Goal: Information Seeking & Learning: Learn about a topic

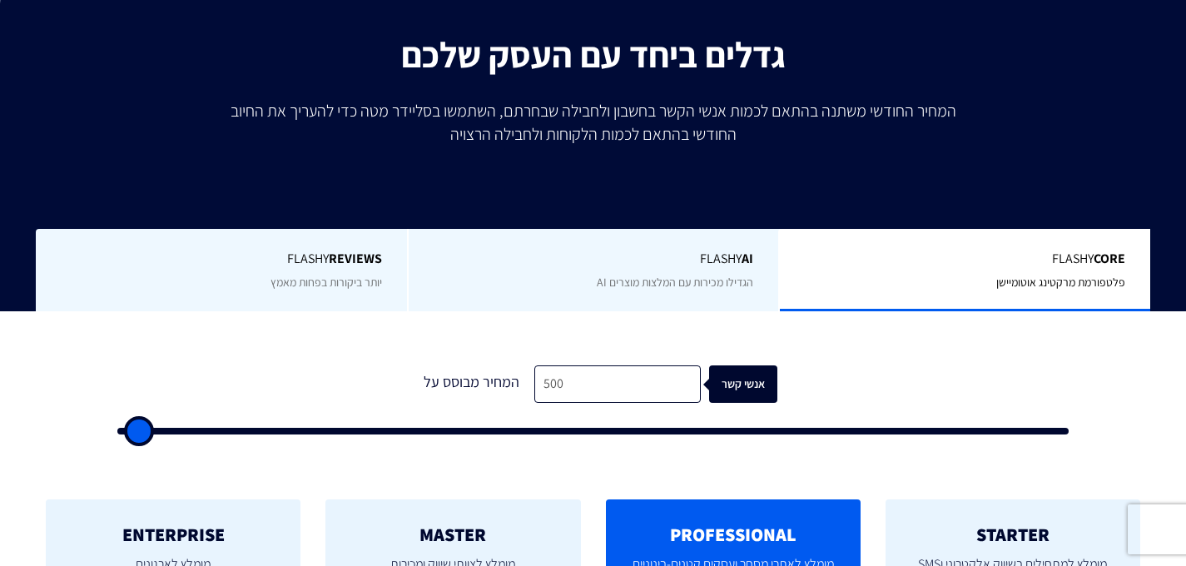
scroll to position [261, 0]
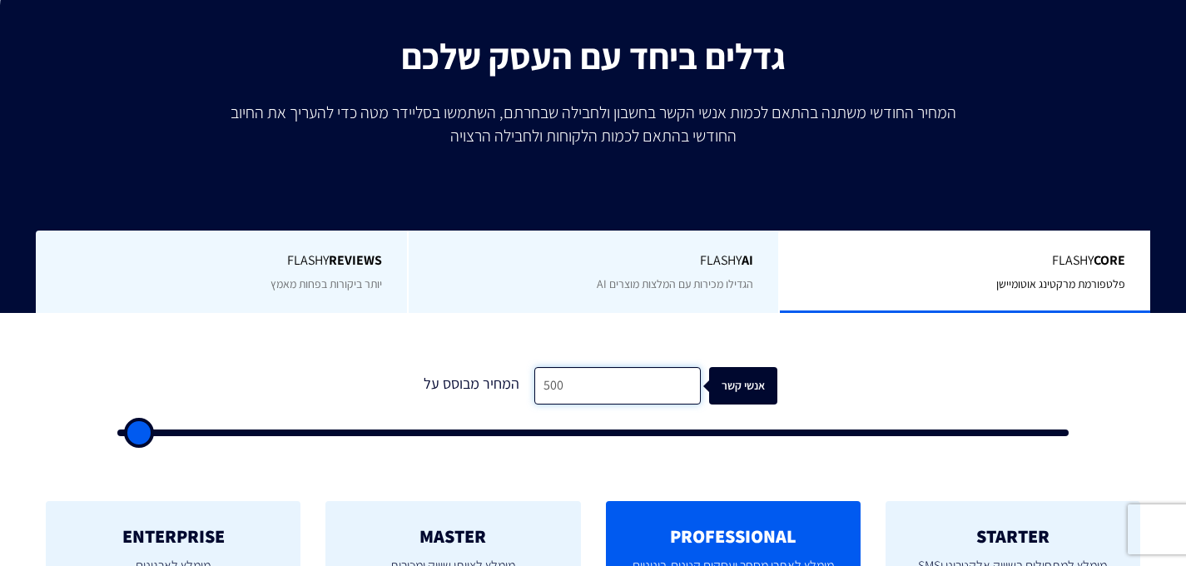
click at [609, 383] on input "500" at bounding box center [617, 385] width 167 height 37
type input "1,000"
type input "1000"
type input "2,000"
type input "2000"
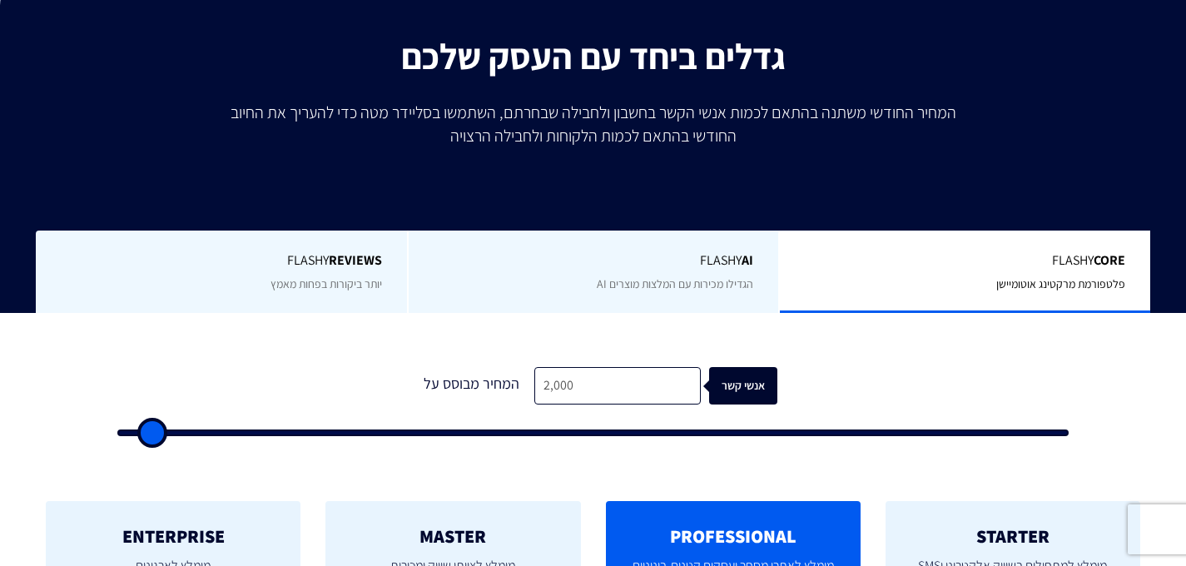
type input "3,500"
type input "3500"
type input "5,000"
type input "5000"
type input "7,000"
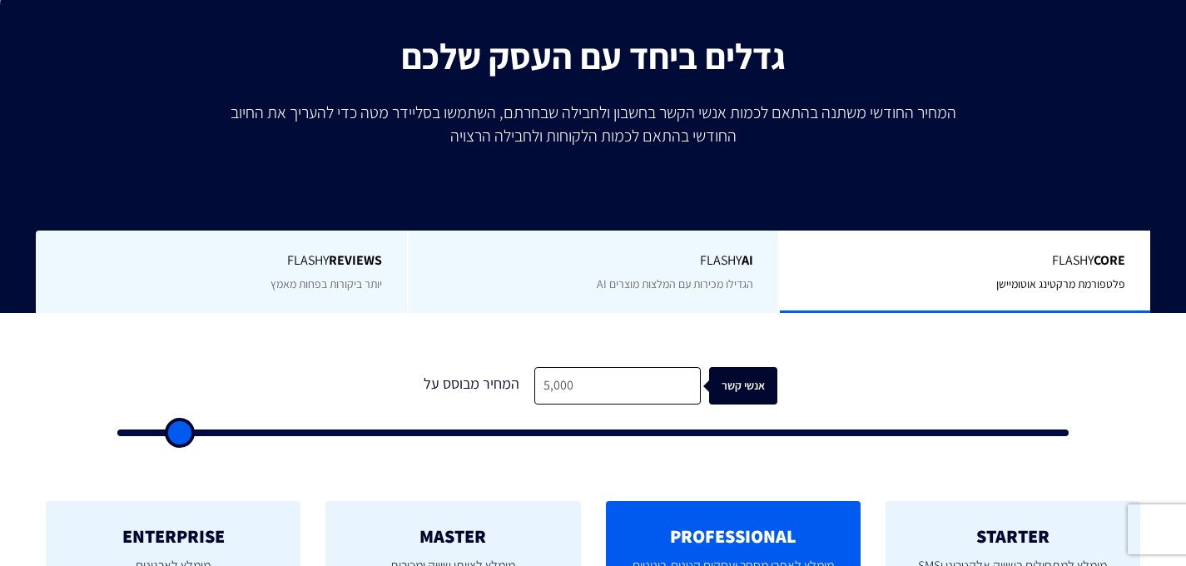
type input "7000"
type input "10,000"
type input "10000"
type input "13,500"
type input "13500"
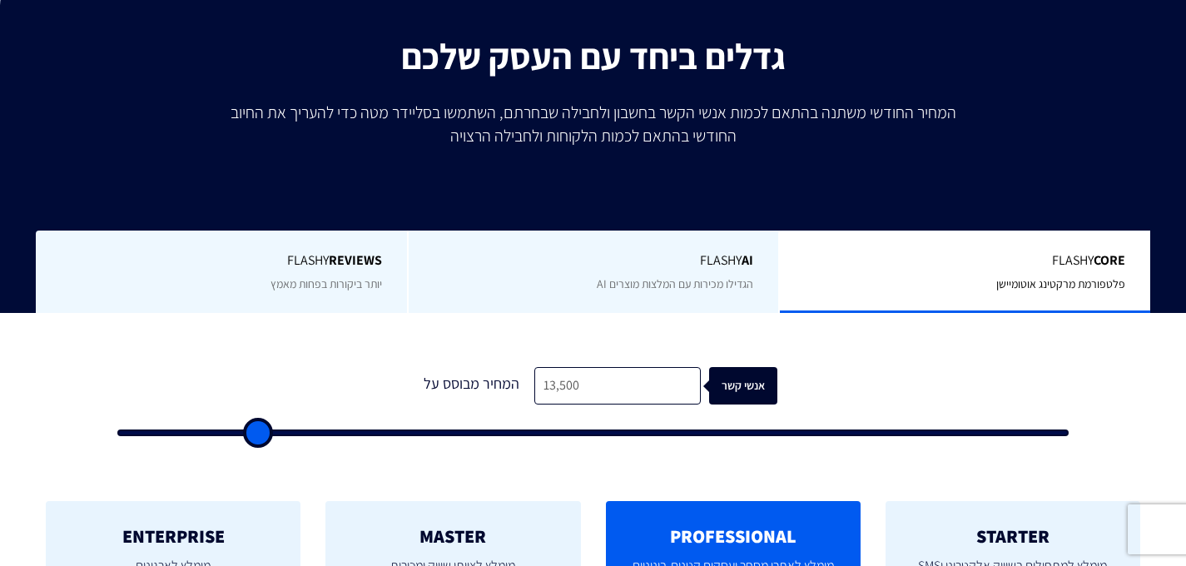
type input "18,000"
type input "18000"
type input "21,500"
type input "21500"
type input "24,000"
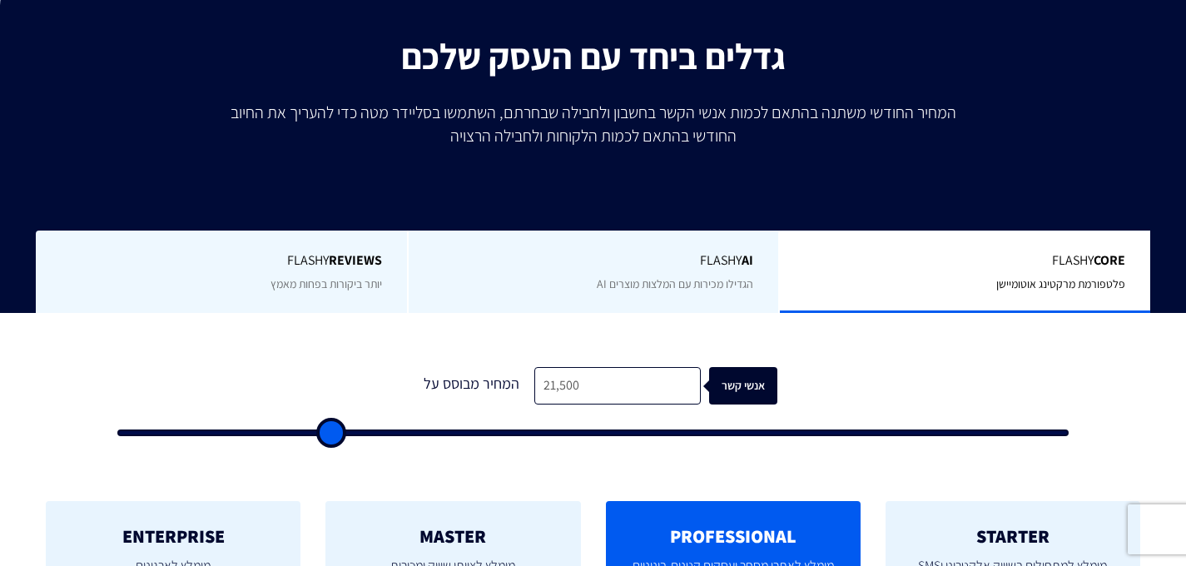
type input "24000"
type input "26,000"
type input "26000"
type input "28,000"
type input "28000"
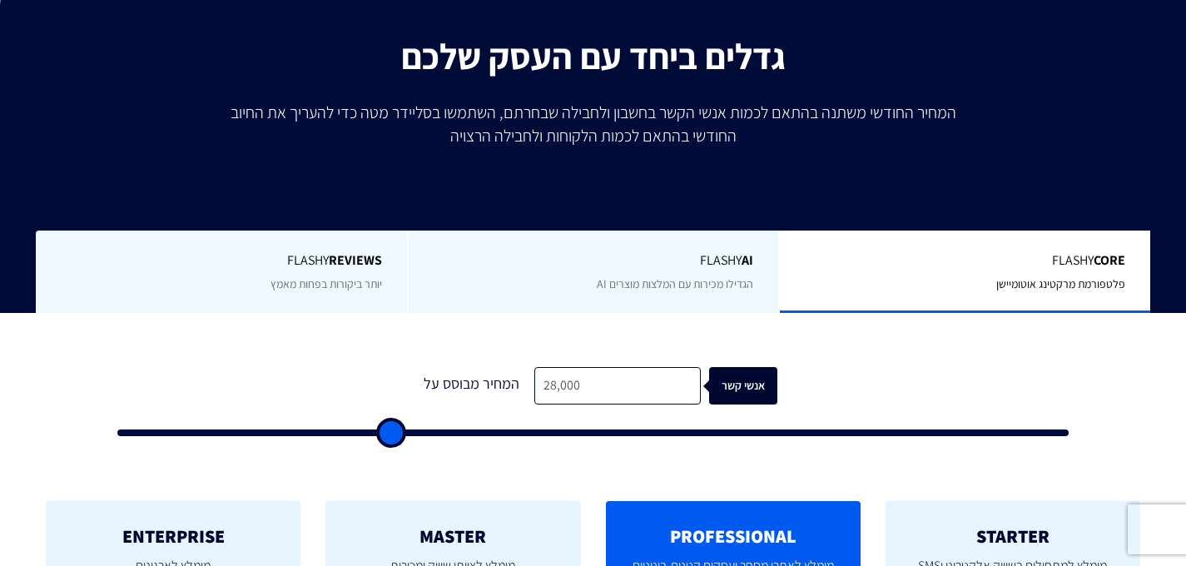
type input "30,500"
type input "30500"
type input "33,000"
type input "33000"
type input "35,500"
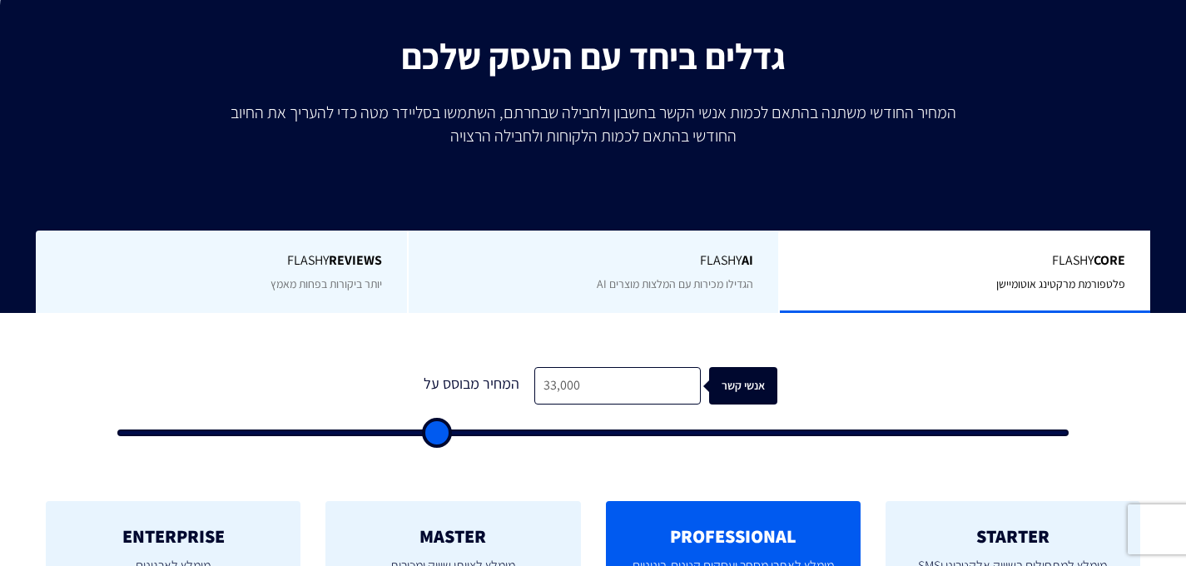
type input "35500"
type input "39,000"
type input "39000"
type input "43,000"
type input "43000"
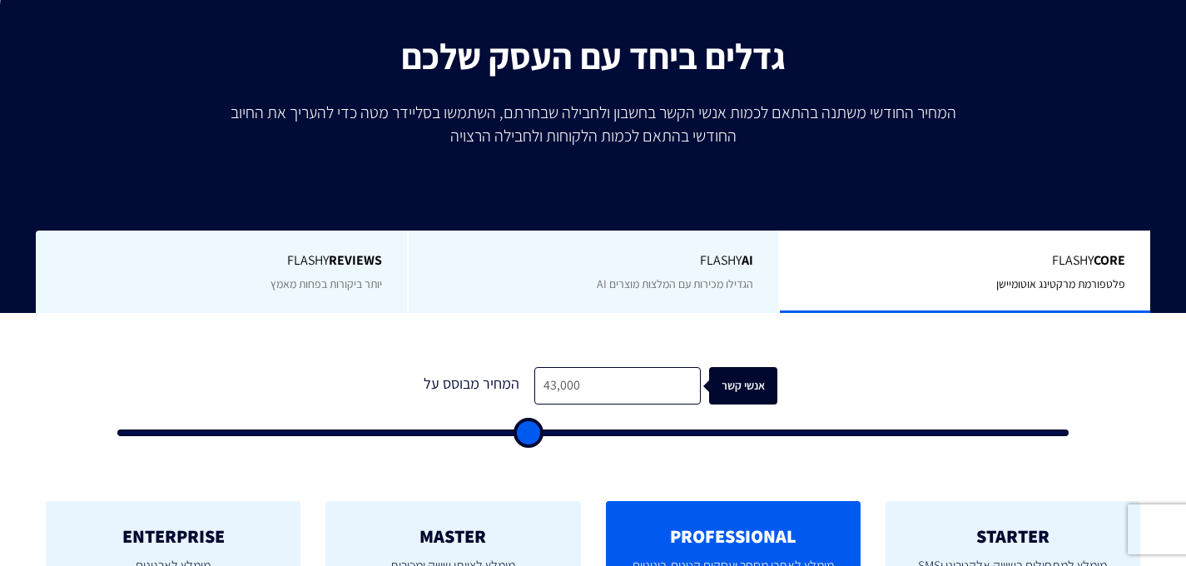
type input "48,000"
type input "48000"
type input "53,000"
type input "53000"
type input "58,500"
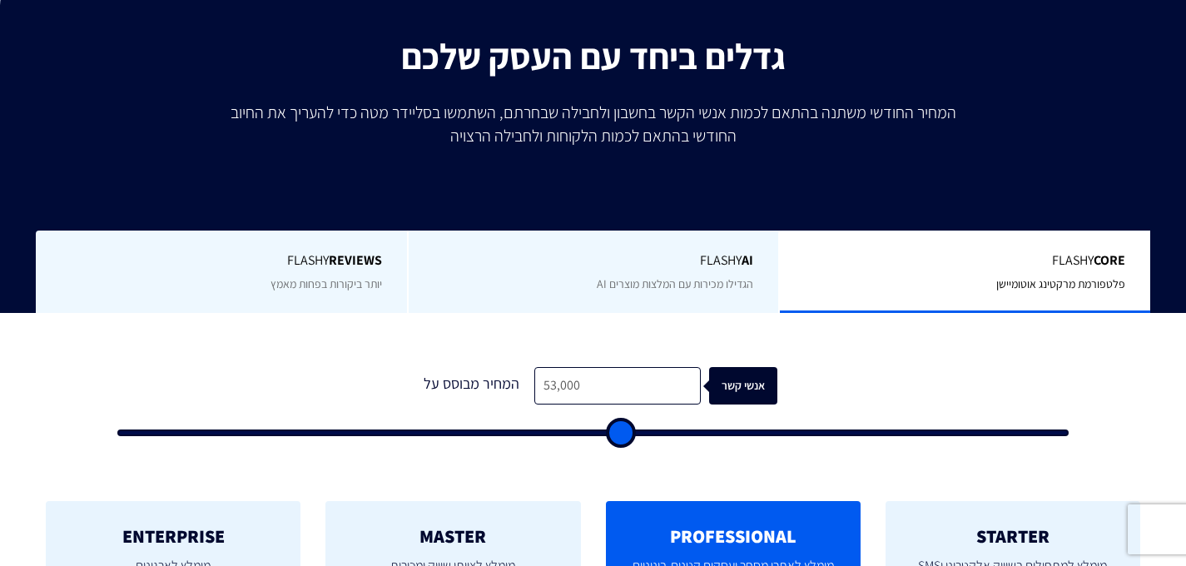
type input "58500"
type input "62,000"
type input "62000"
type input "64,500"
type input "64500"
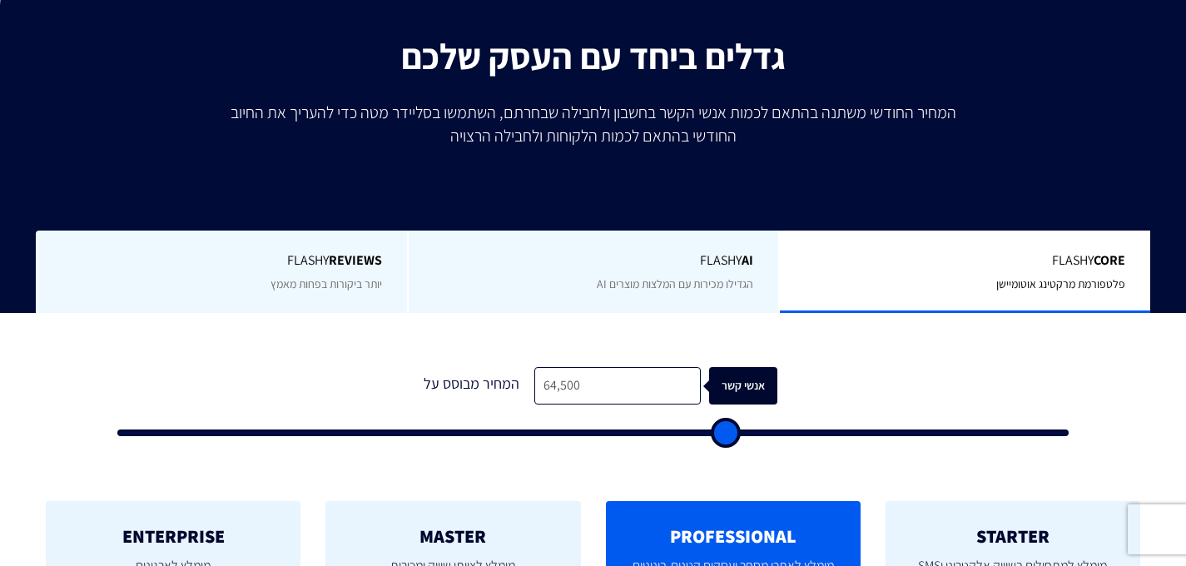
type input "66,500"
type input "66500"
type input "68,500"
type input "68500"
type input "71,000"
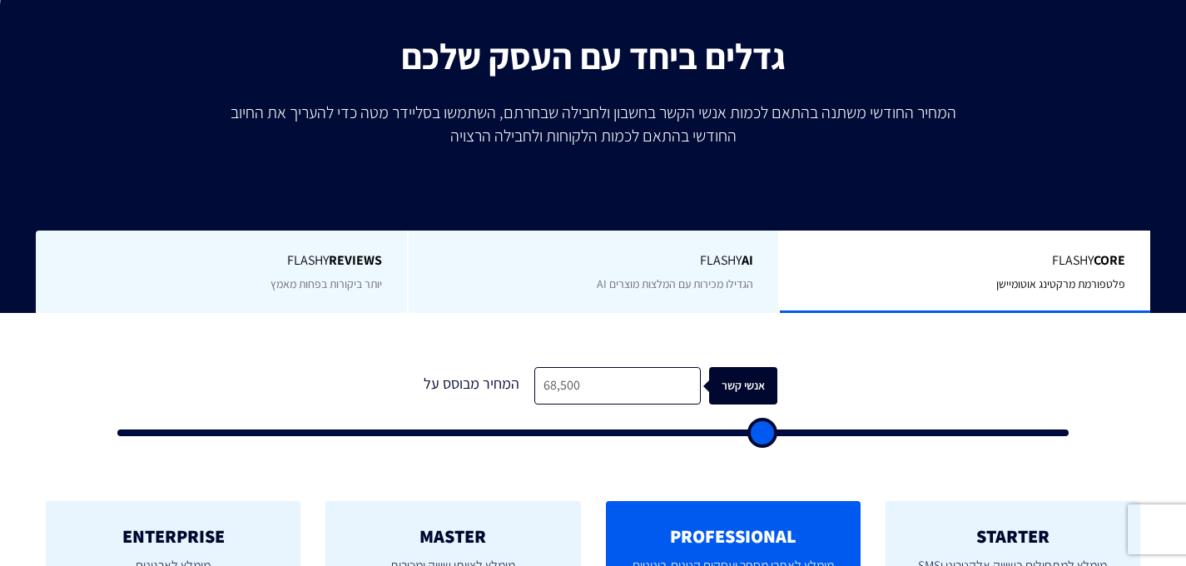
type input "71000"
type input "72,500"
type input "72500"
type input "73,000"
type input "73000"
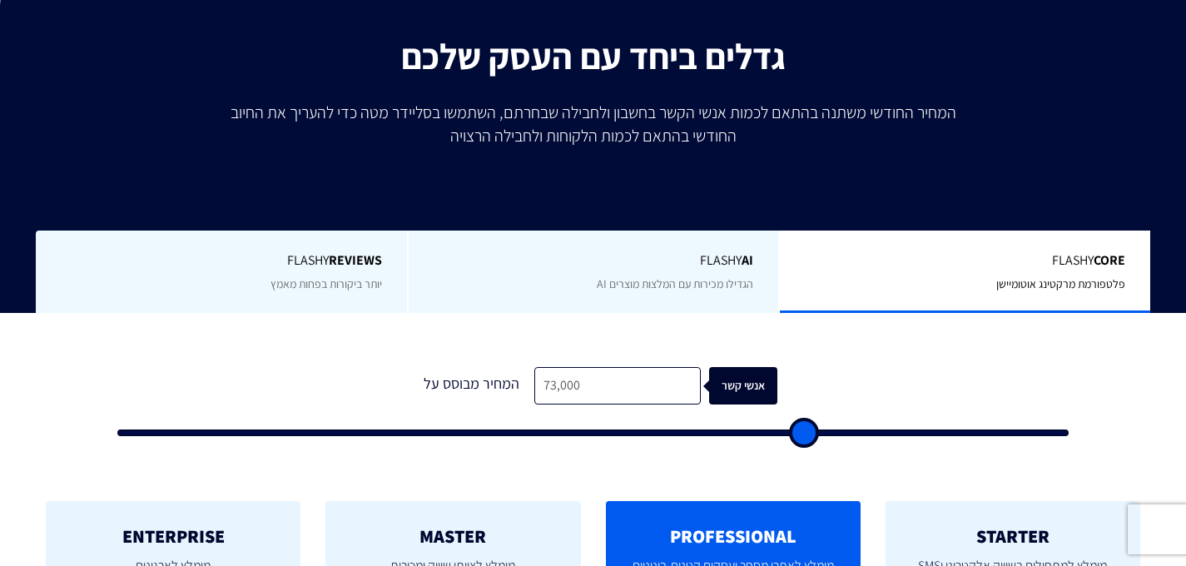
type input "73,500"
type input "73500"
type input "73,000"
type input "73000"
type input "71,000"
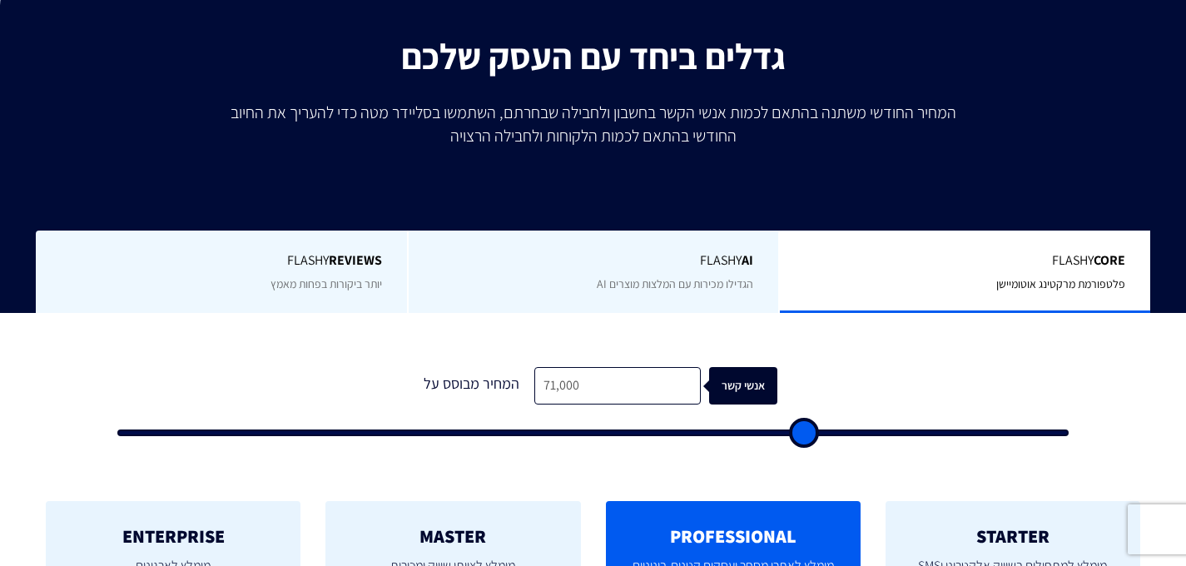
type input "71000"
type input "64,000"
type input "64000"
type input "60,000"
type input "60000"
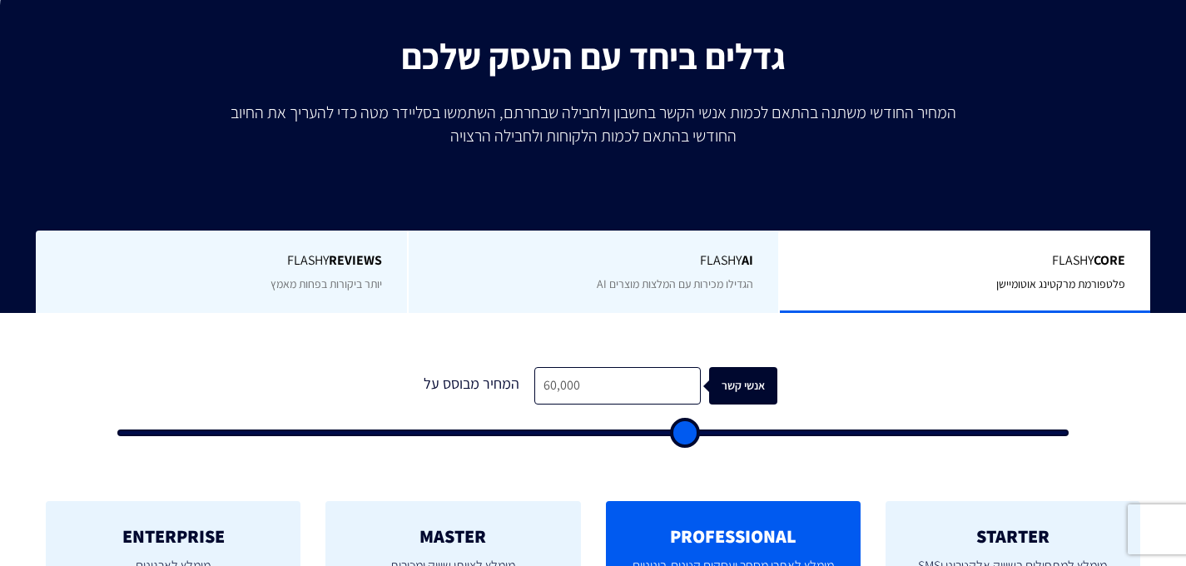
type input "54,000"
type input "54000"
type input "47,000"
type input "47000"
type input "41,500"
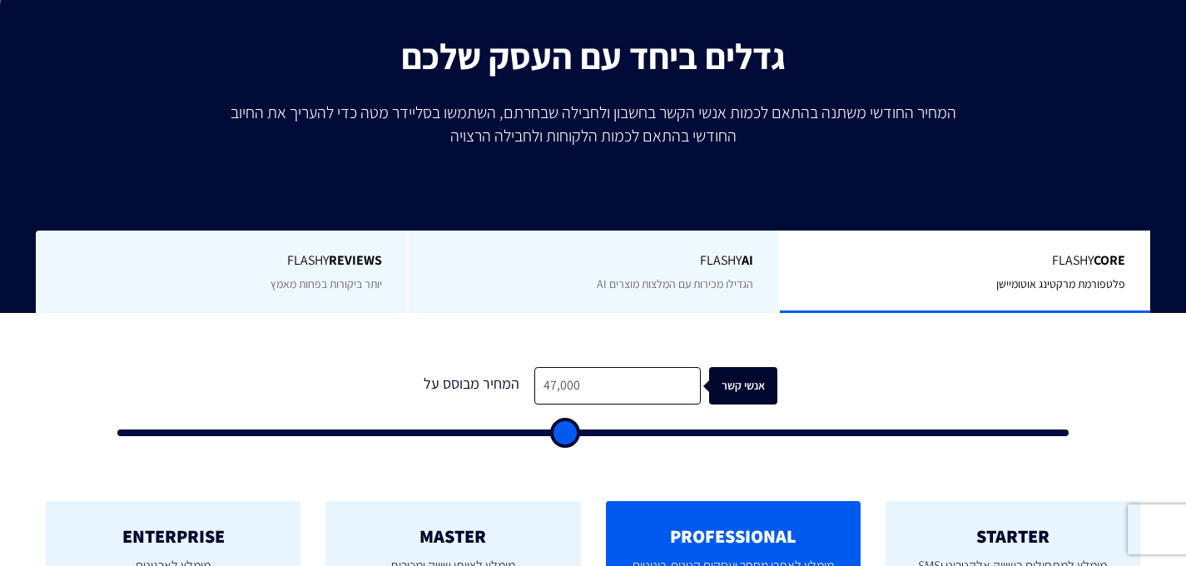
type input "41500"
type input "37,000"
type input "37000"
type input "33,000"
type input "33000"
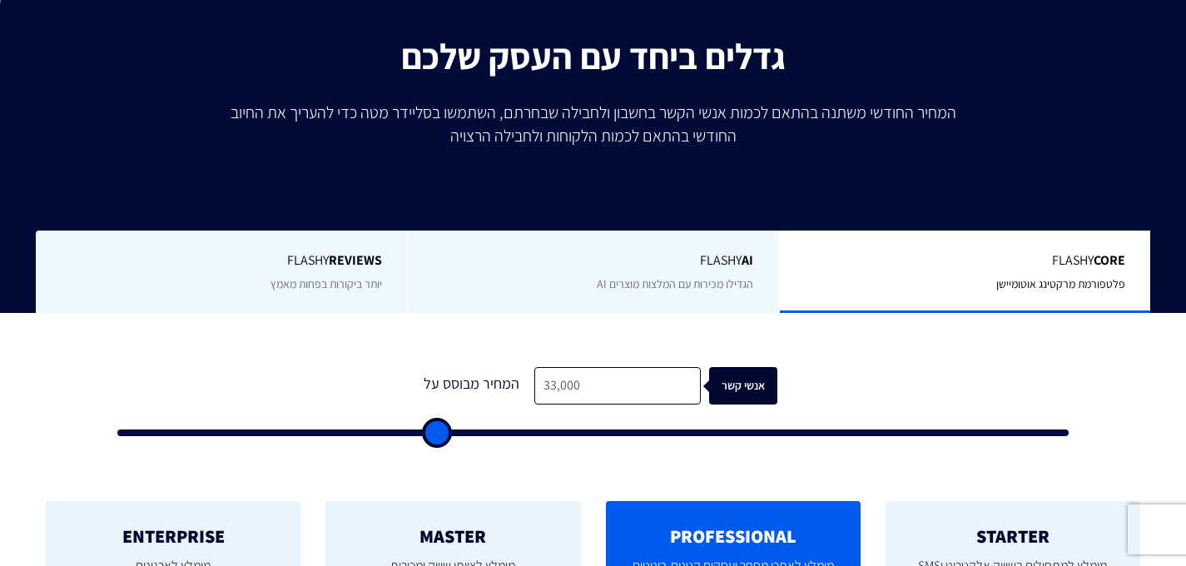
type input "31,500"
type input "31500"
type input "31,000"
type input "31000"
type input "30,500"
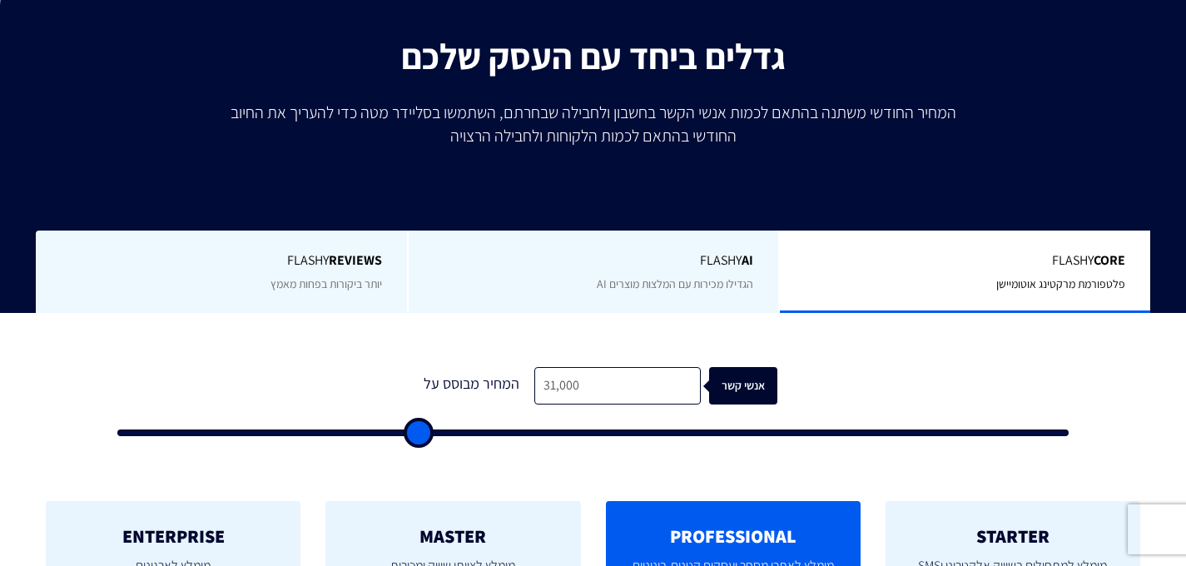
type input "30500"
type input "29,500"
type input "29500"
type input "28,500"
type input "28500"
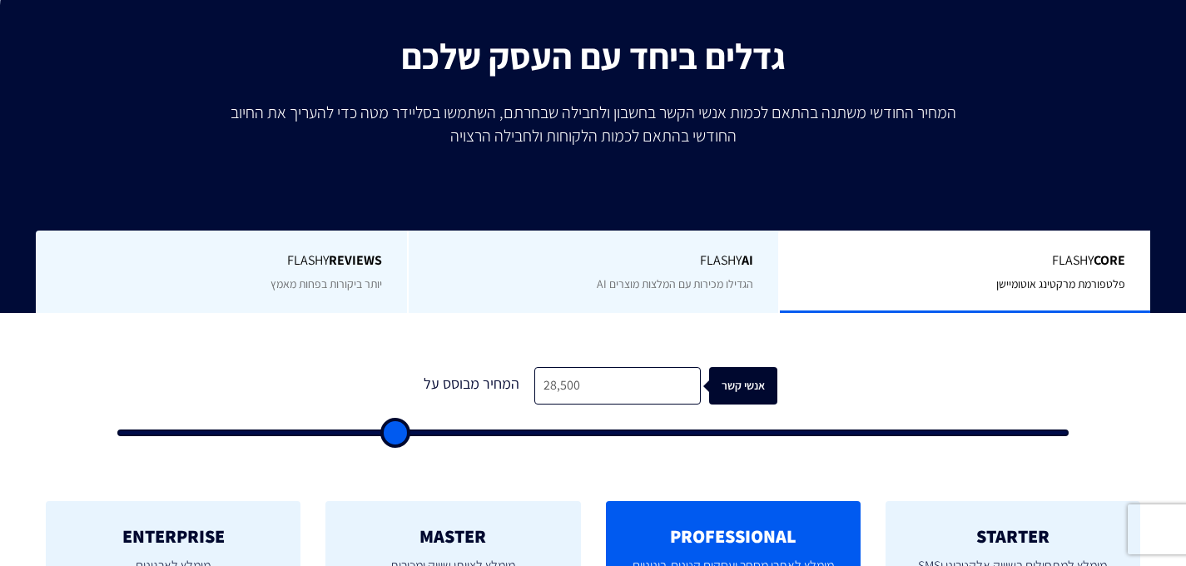
type input "26,500"
type input "26500"
type input "24,500"
type input "24500"
type input "24,000"
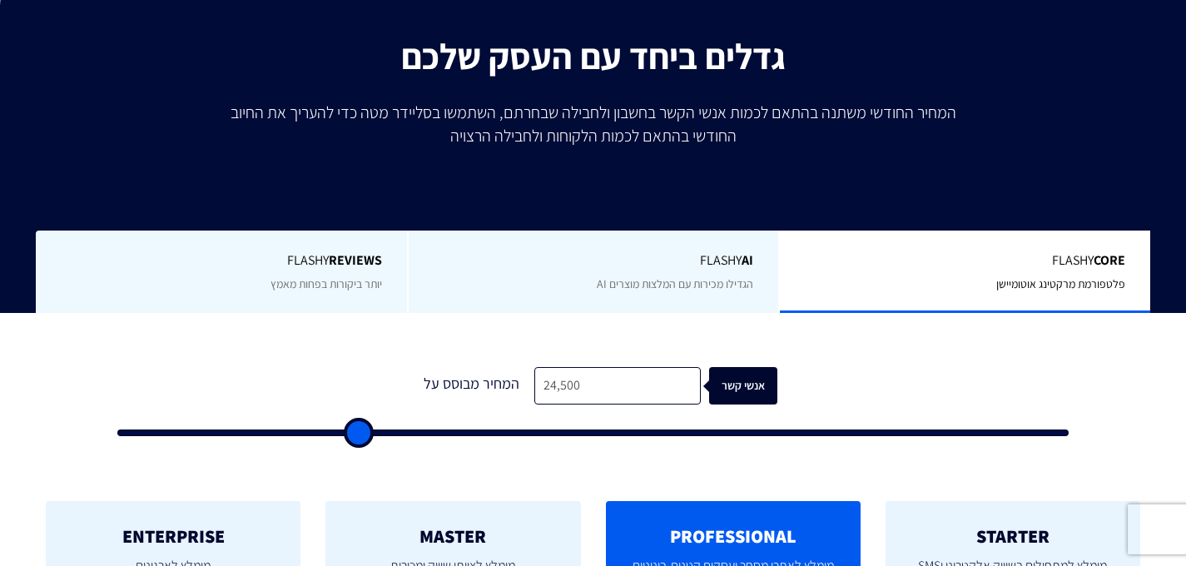
type input "24000"
type input "23,500"
type input "23500"
type input "23,000"
type input "23000"
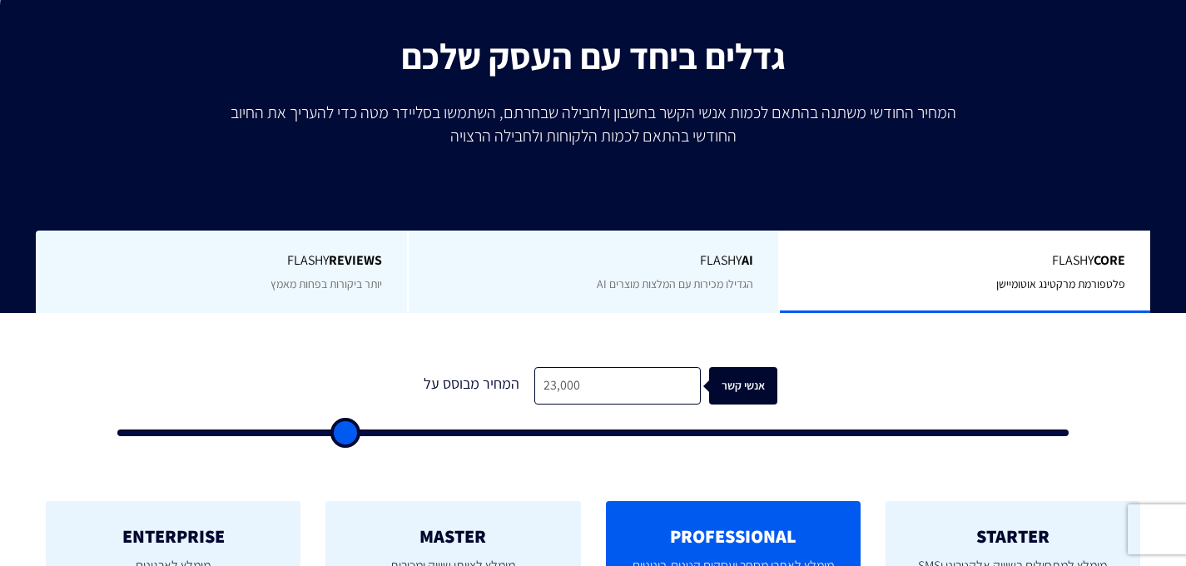
type input "22,500"
type input "22500"
type input "22,000"
type input "22000"
type input "21,000"
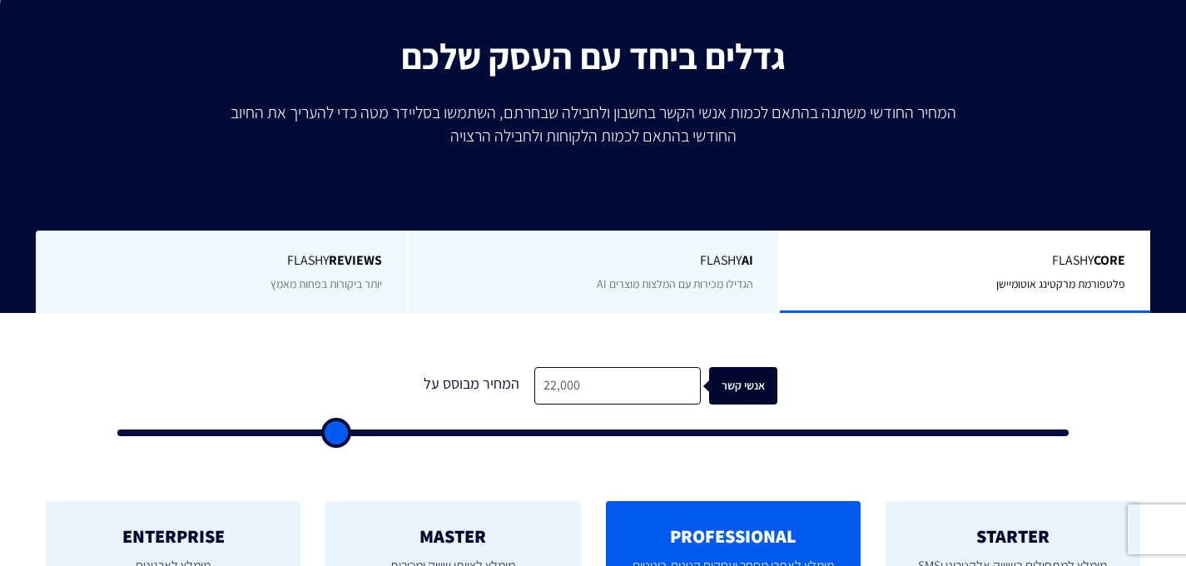
type input "21000"
type input "19,500"
type input "19500"
type input "19,000"
type input "19000"
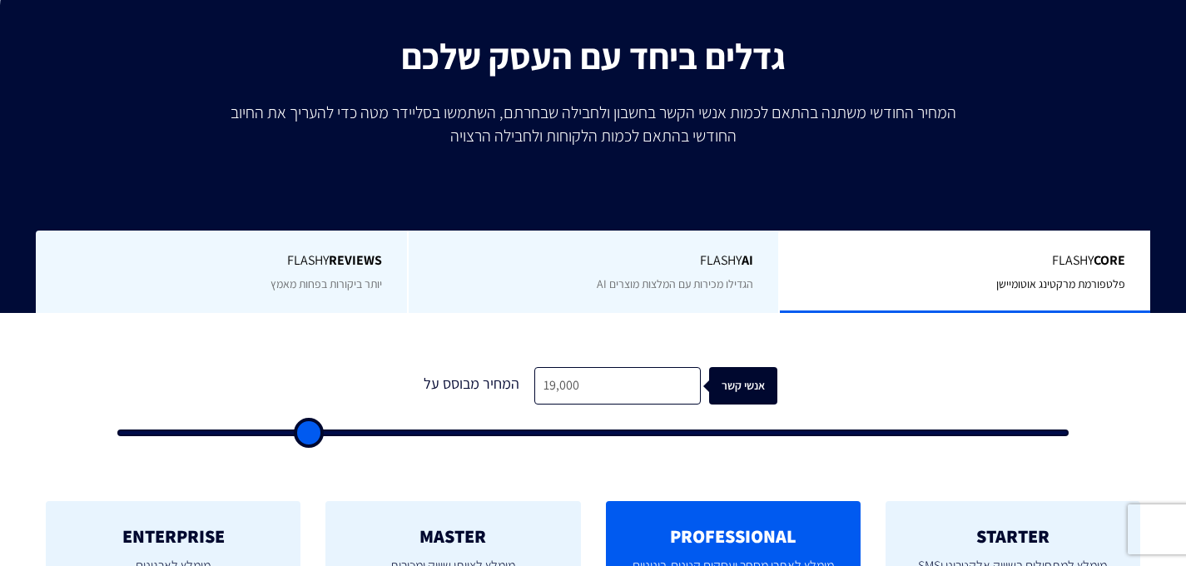
type input "18,500"
type input "18500"
type input "18,000"
type input "18000"
type input "17,500"
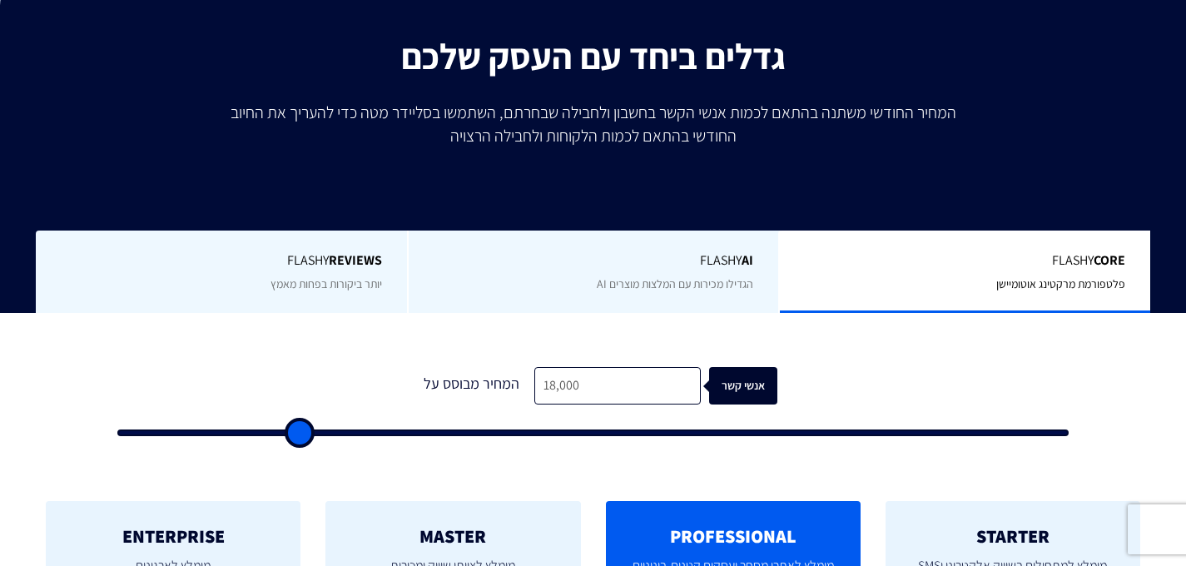
type input "17500"
type input "17,000"
type input "17000"
type input "16,500"
type input "16500"
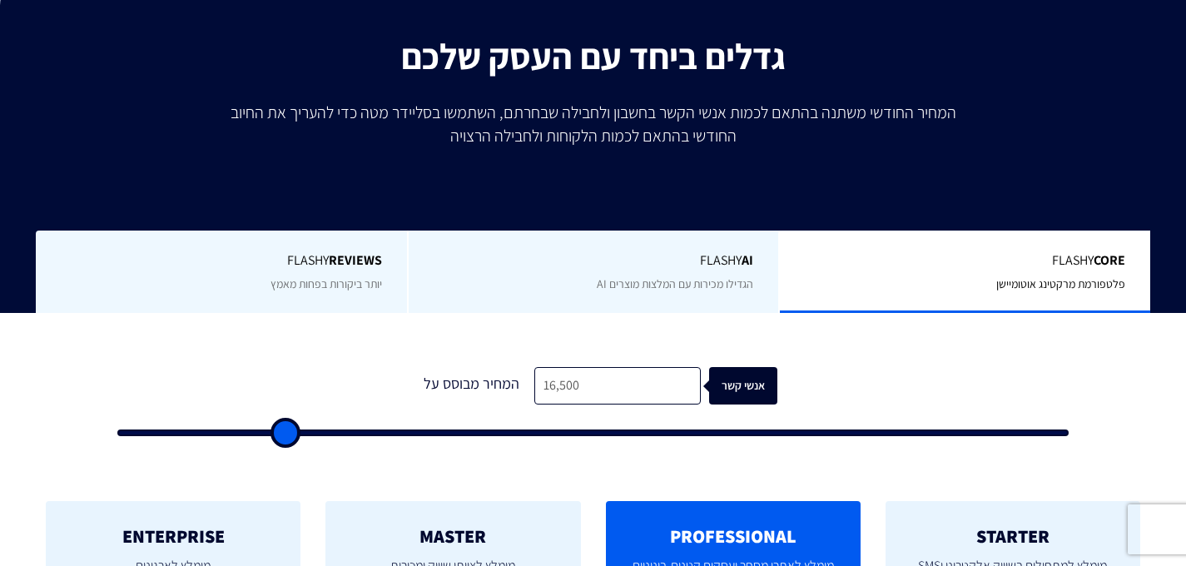
type input "16,000"
type input "16000"
type input "15,500"
type input "15500"
type input "15,000"
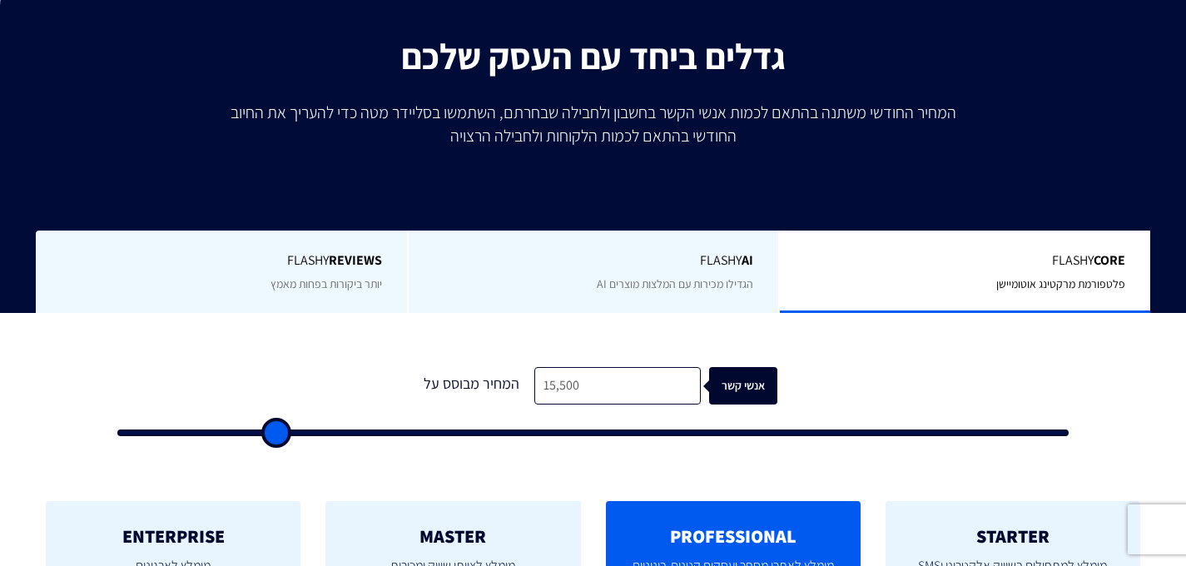
type input "15000"
type input "14,500"
type input "14500"
type input "14,000"
type input "14000"
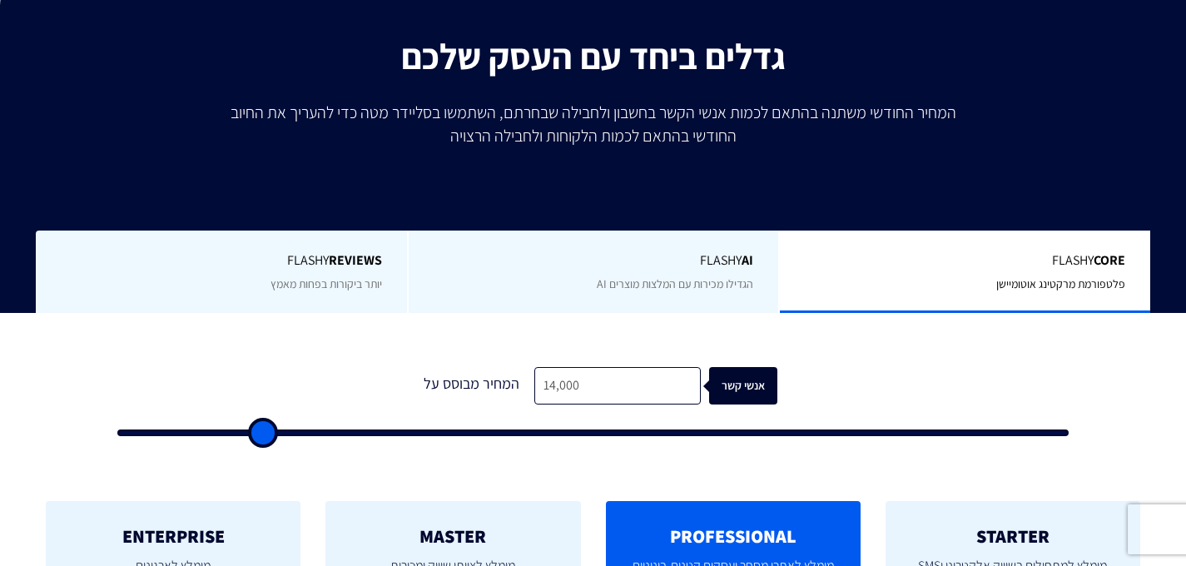
type input "13,500"
type input "13500"
type input "13,000"
type input "13000"
type input "12,500"
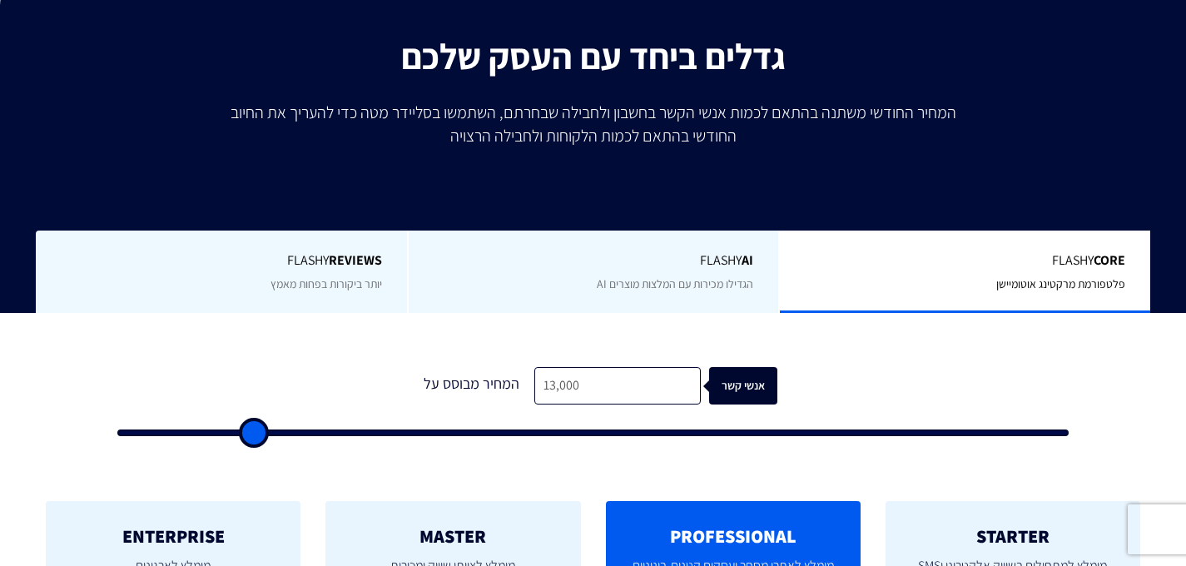
type input "12500"
type input "12,000"
type input "12000"
type input "11,500"
type input "11500"
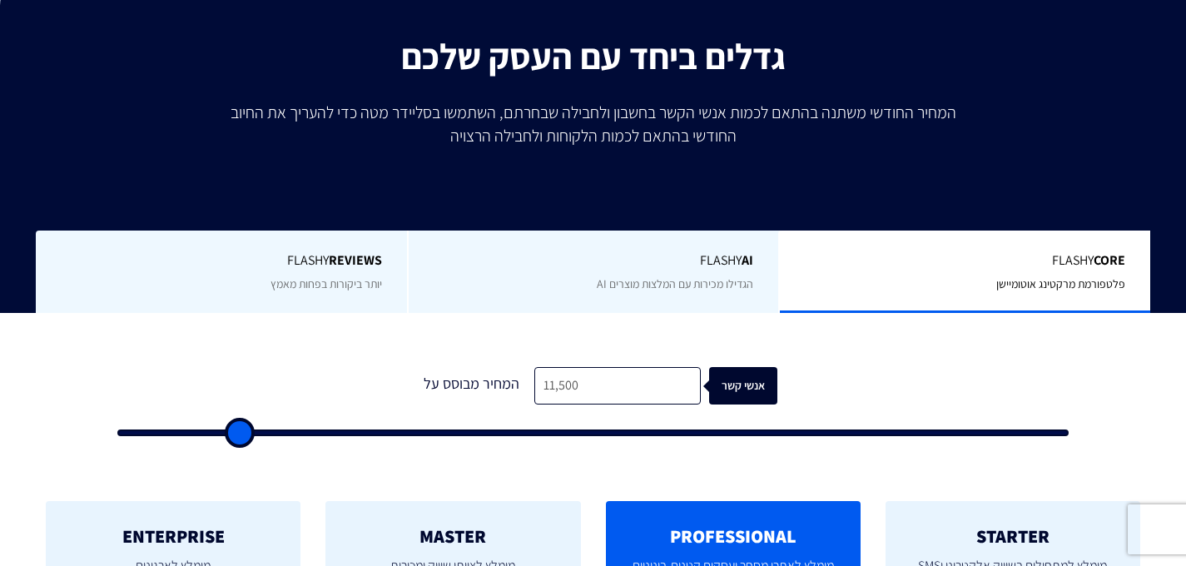
type input "11,000"
type input "11000"
type input "10,500"
type input "10500"
type input "10,000"
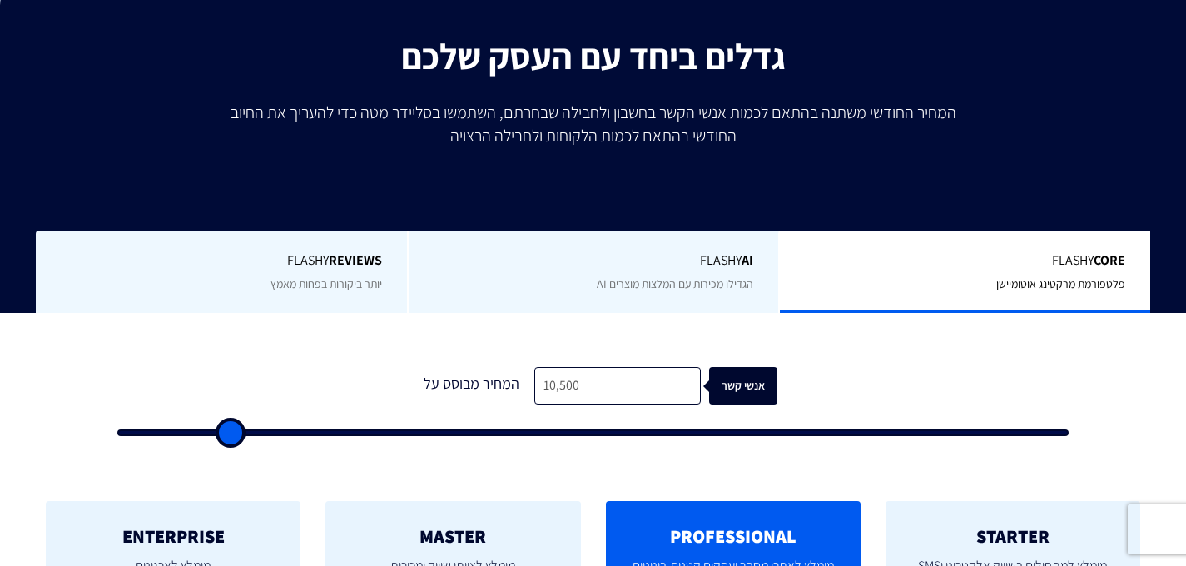
type input "10000"
type input "9,500"
type input "9500"
type input "9,000"
type input "9000"
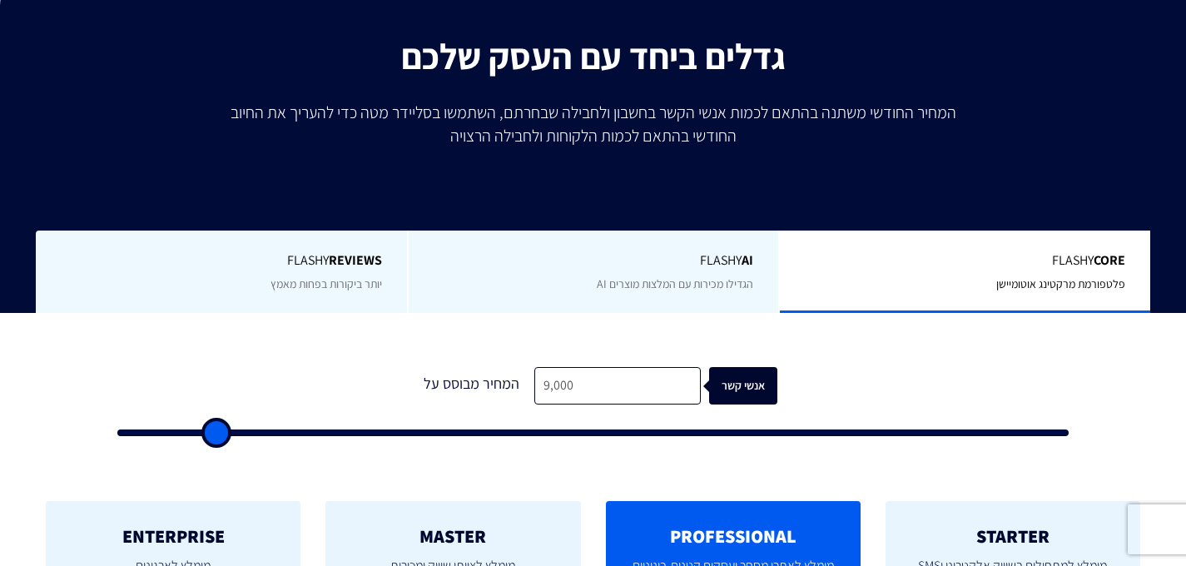
type input "8,500"
type input "8500"
type input "8,000"
type input "8000"
type input "7,500"
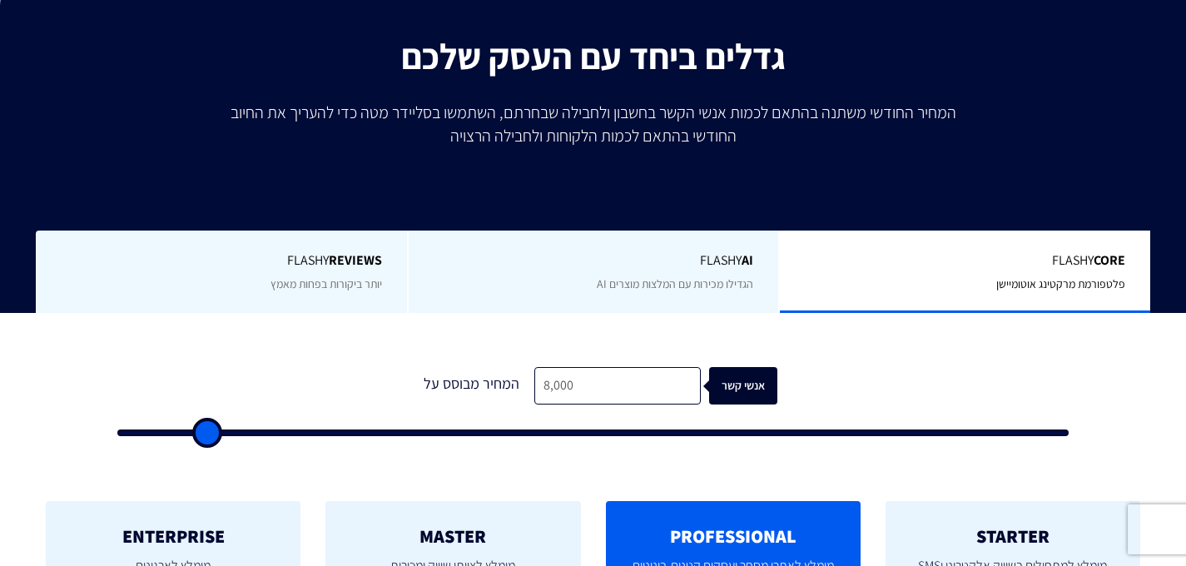
type input "7500"
type input "7,000"
type input "7000"
type input "6,500"
drag, startPoint x: 137, startPoint y: 427, endPoint x: 191, endPoint y: 435, distance: 54.7
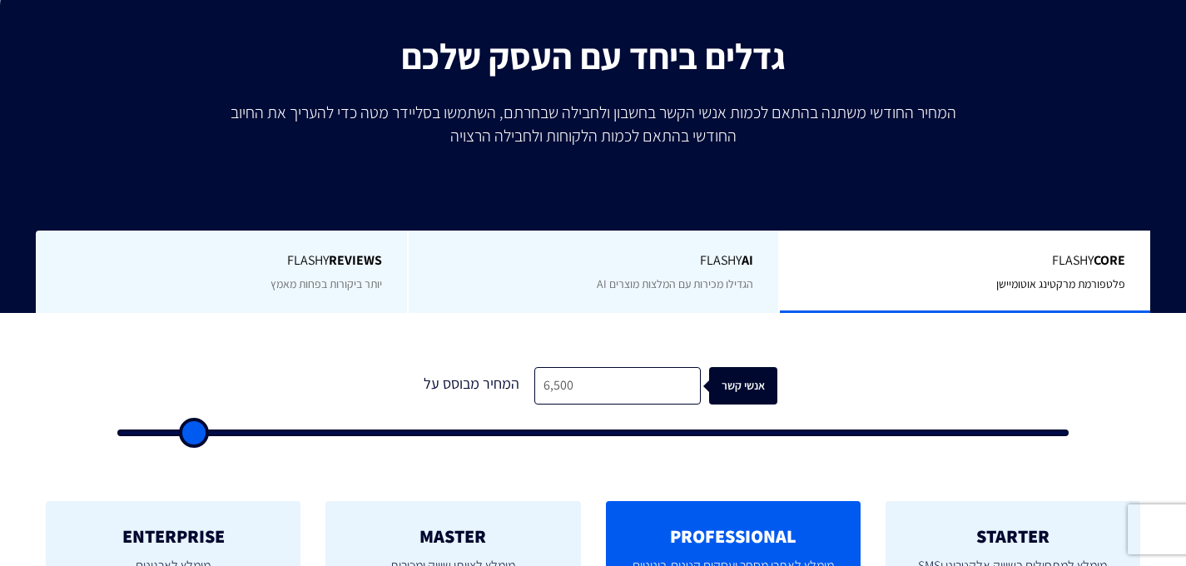
type input "6500"
click at [191, 435] on input "range" at bounding box center [593, 433] width 952 height 7
type input "7,500"
type input "7500"
type input "7,000"
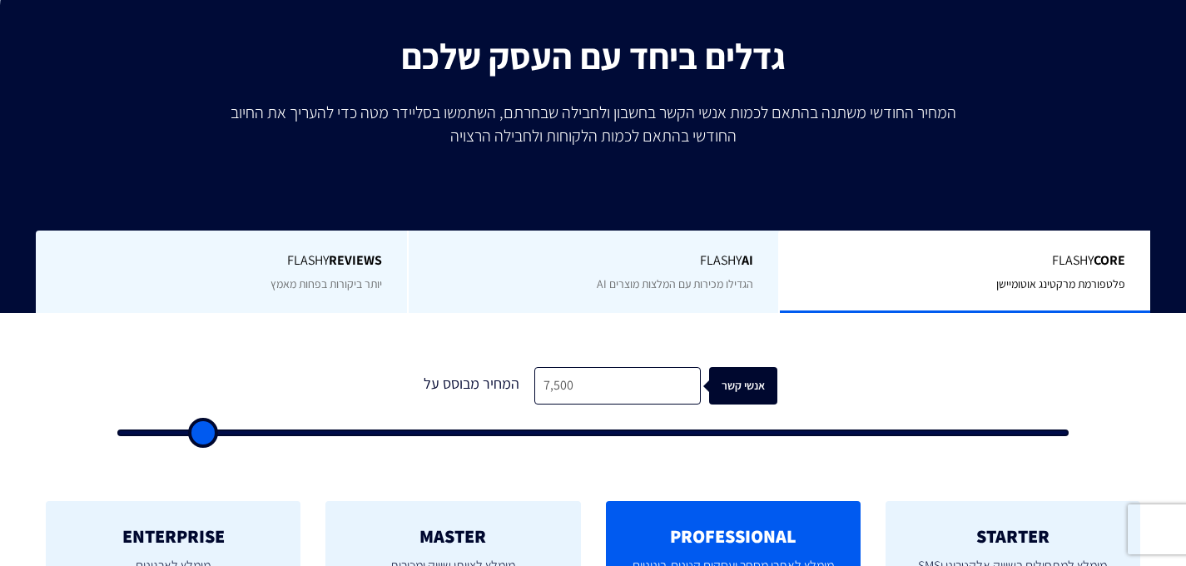
type input "7000"
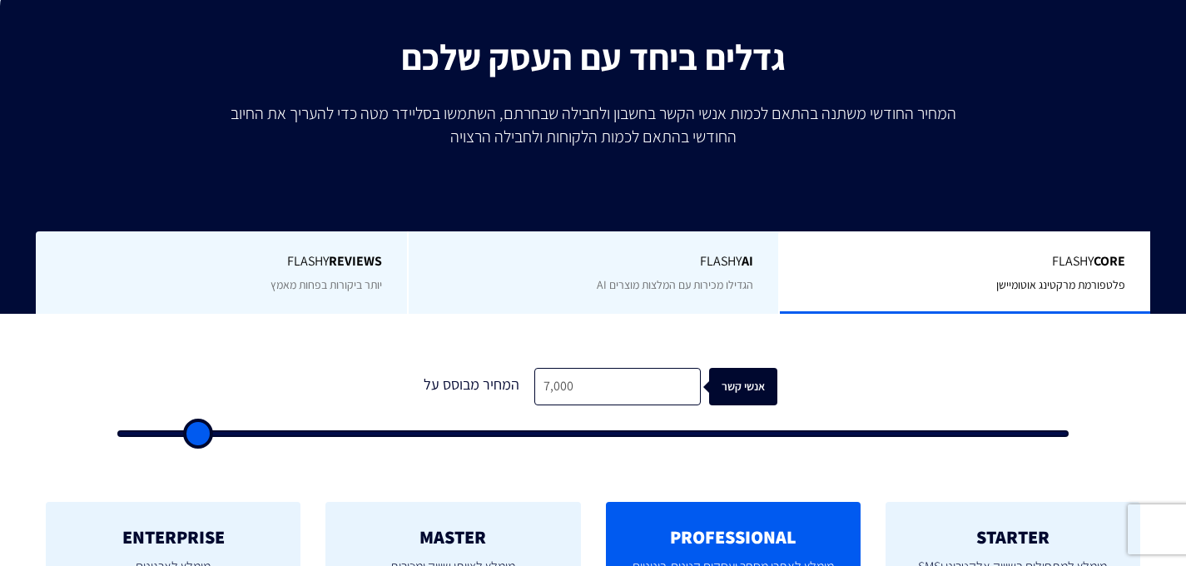
type input "6,500"
type input "6500"
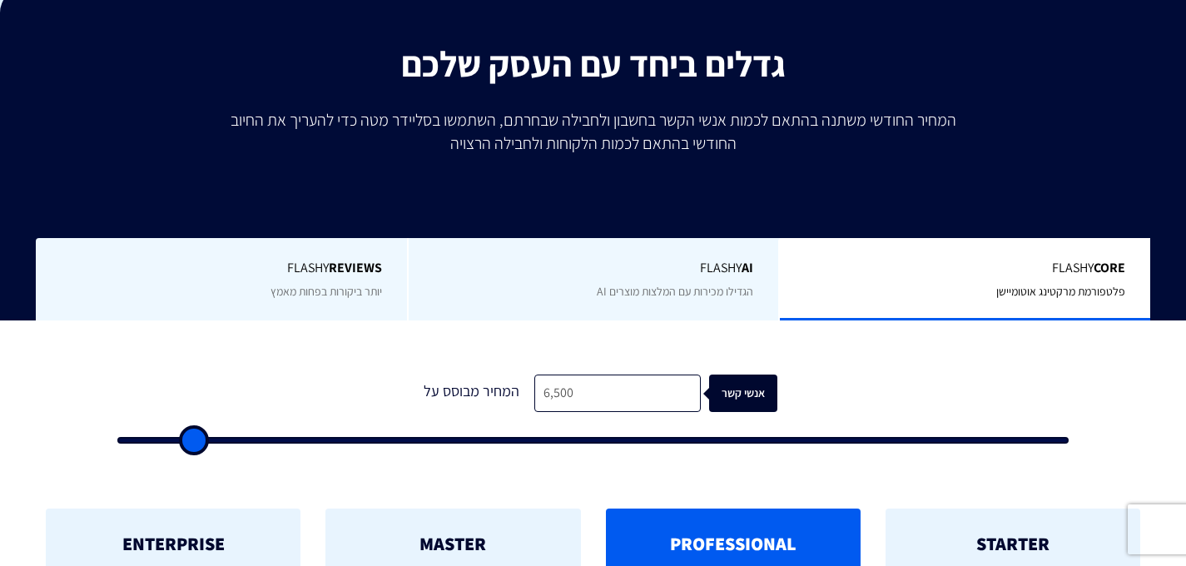
type input "6,000"
type input "6000"
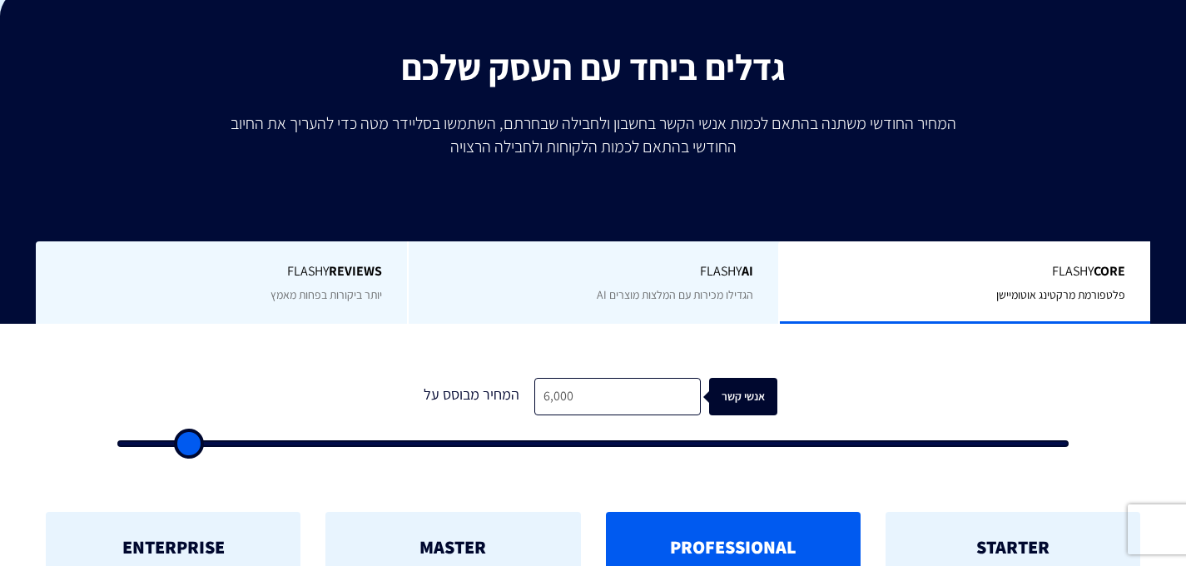
scroll to position [249, 0]
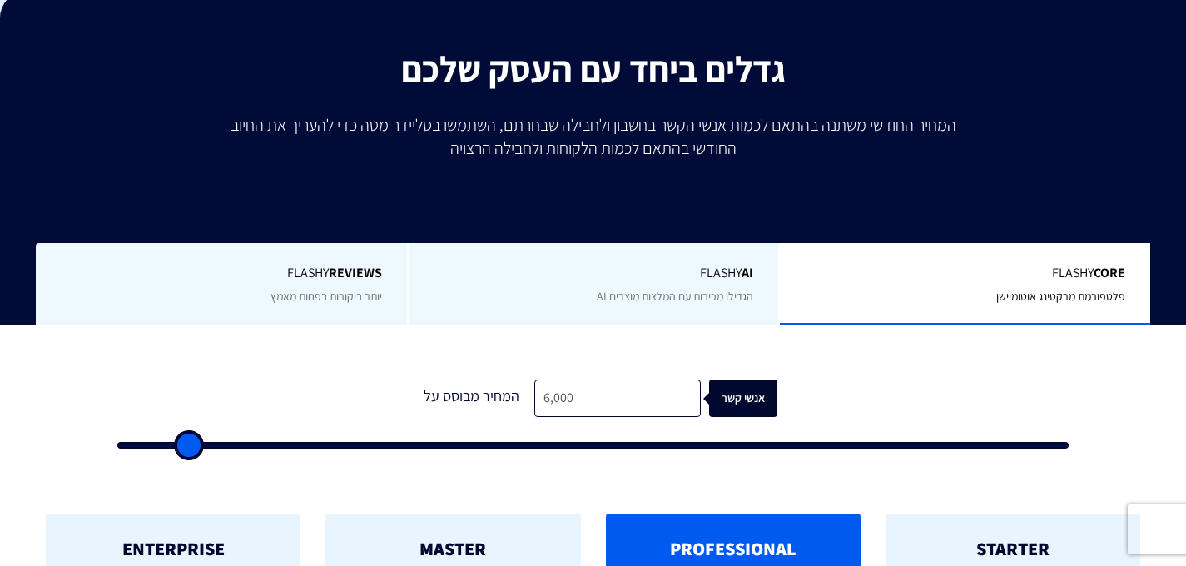
type input "5,500"
type input "5500"
type input "5,000"
drag, startPoint x: 199, startPoint y: 435, endPoint x: 180, endPoint y: 438, distance: 19.3
type input "5000"
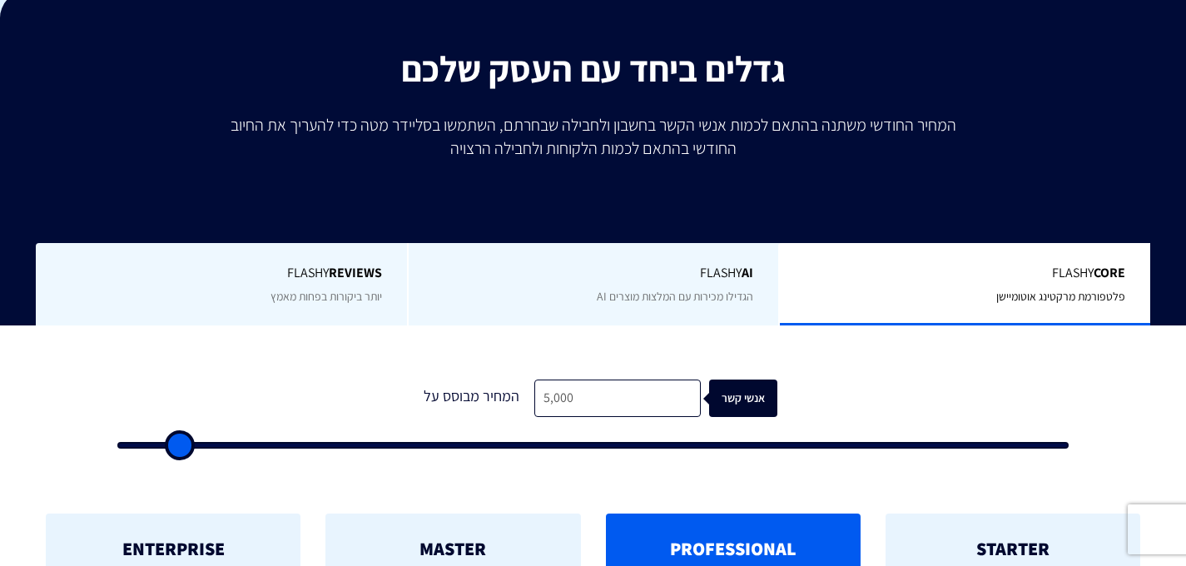
click at [180, 442] on input "range" at bounding box center [593, 445] width 952 height 7
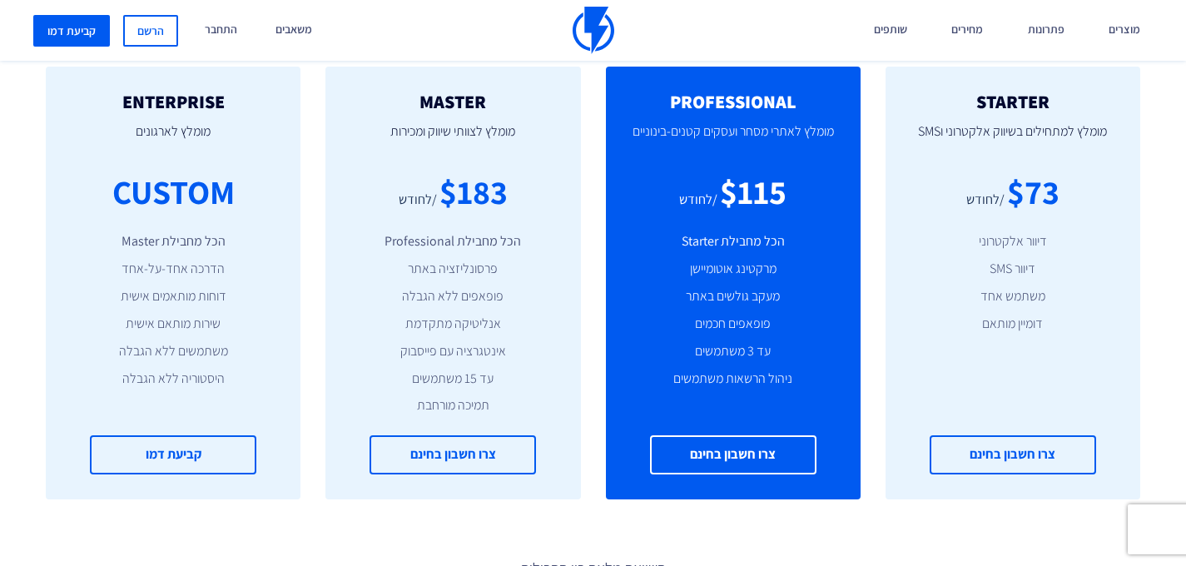
scroll to position [704, 0]
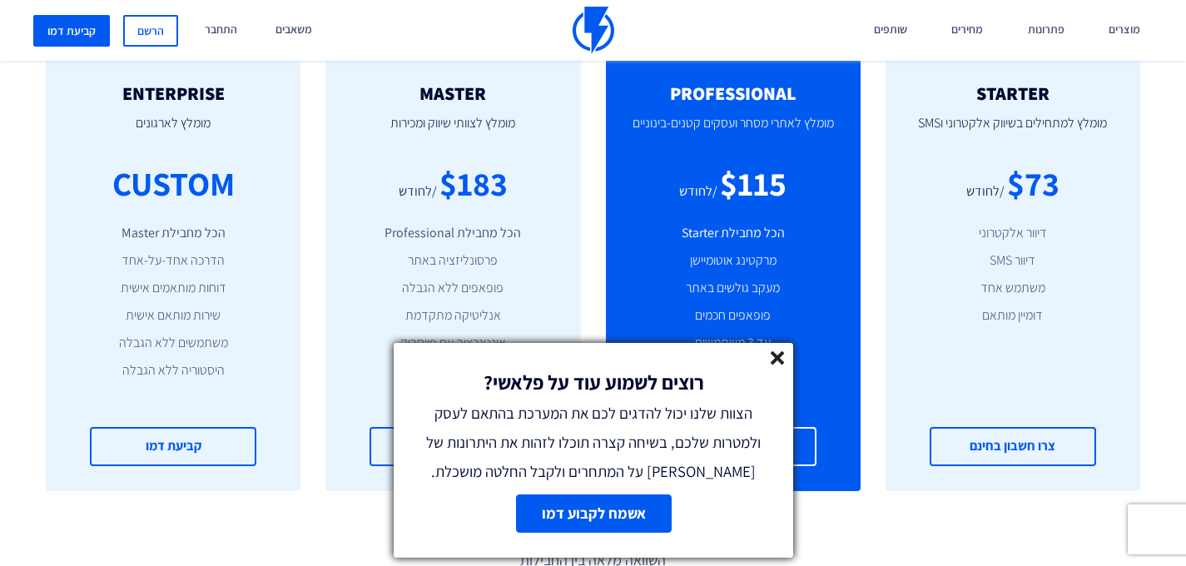
click at [783, 359] on icon at bounding box center [778, 358] width 14 height 14
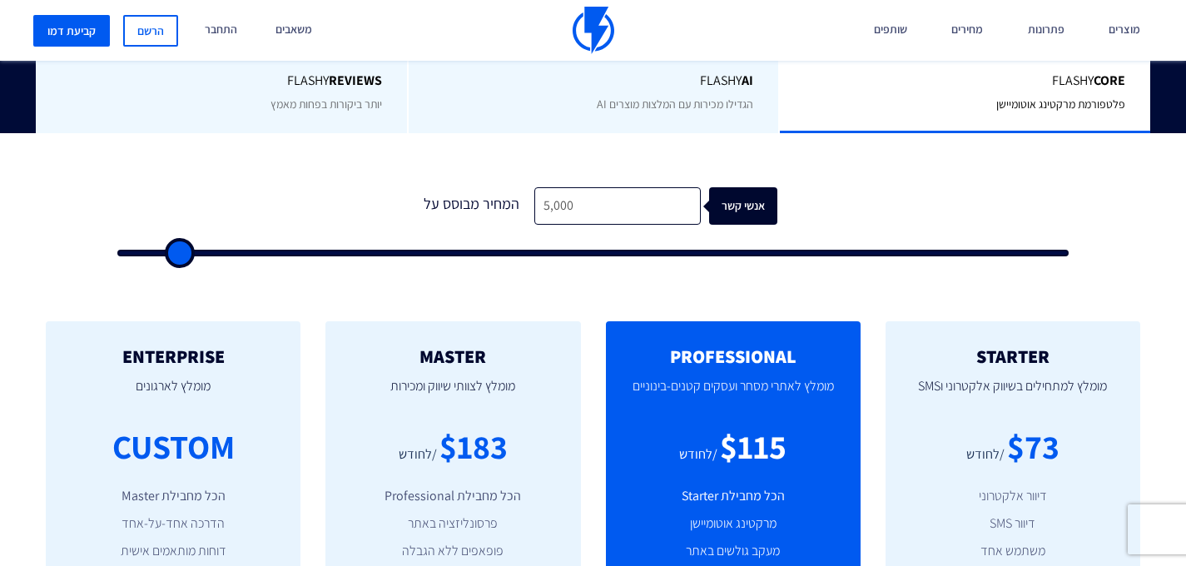
scroll to position [449, 0]
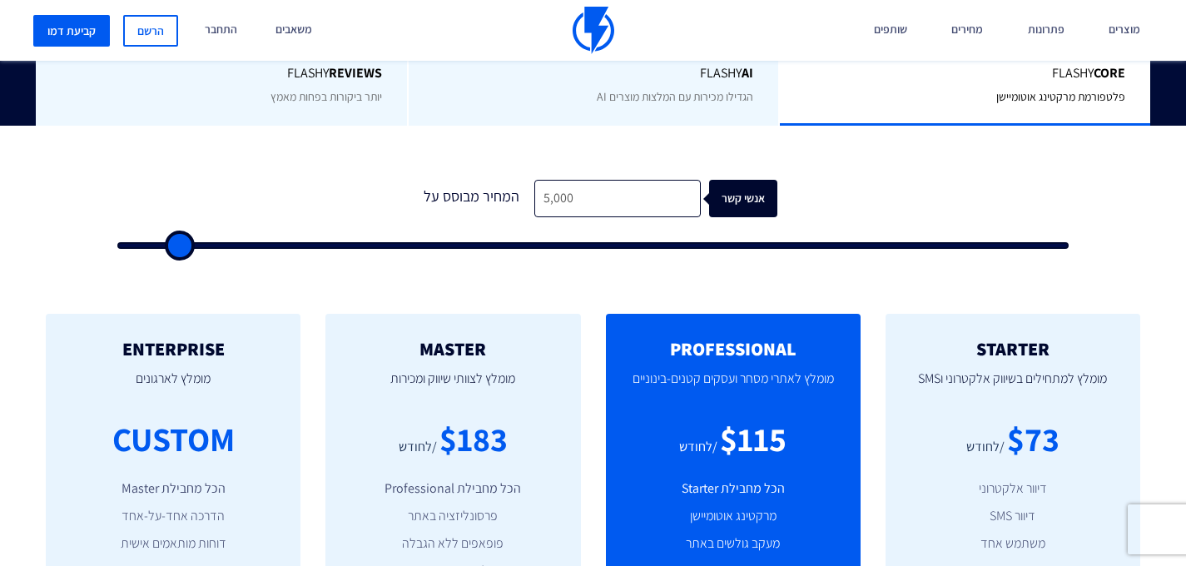
type input "5,500"
type input "5500"
type input "6,000"
type input "6000"
type input "6,500"
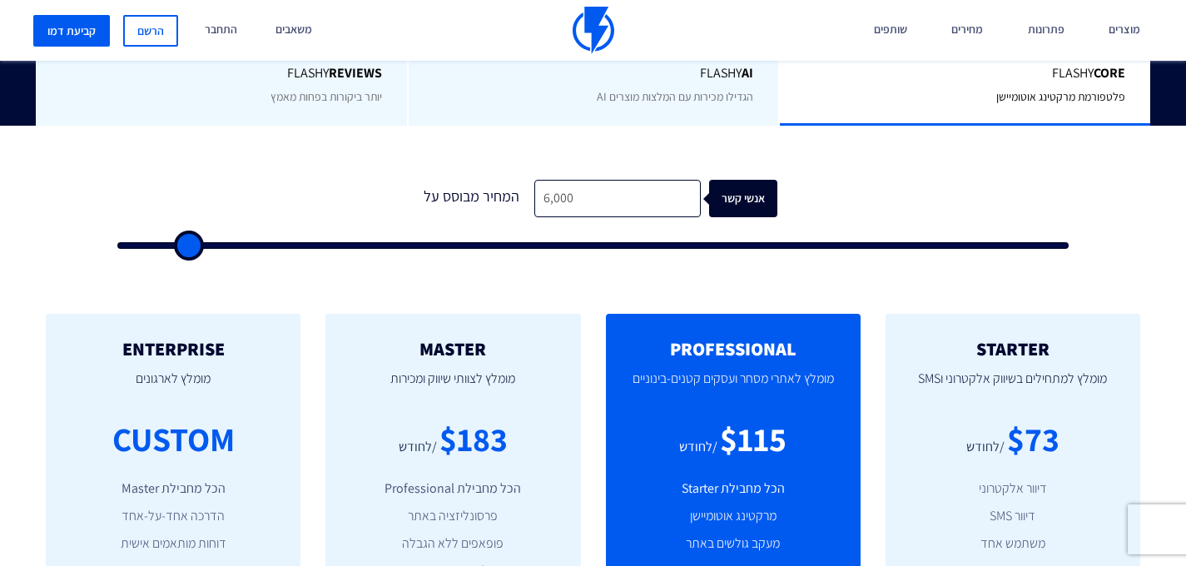
type input "6500"
type input "7,000"
type input "7000"
type input "7,500"
type input "7500"
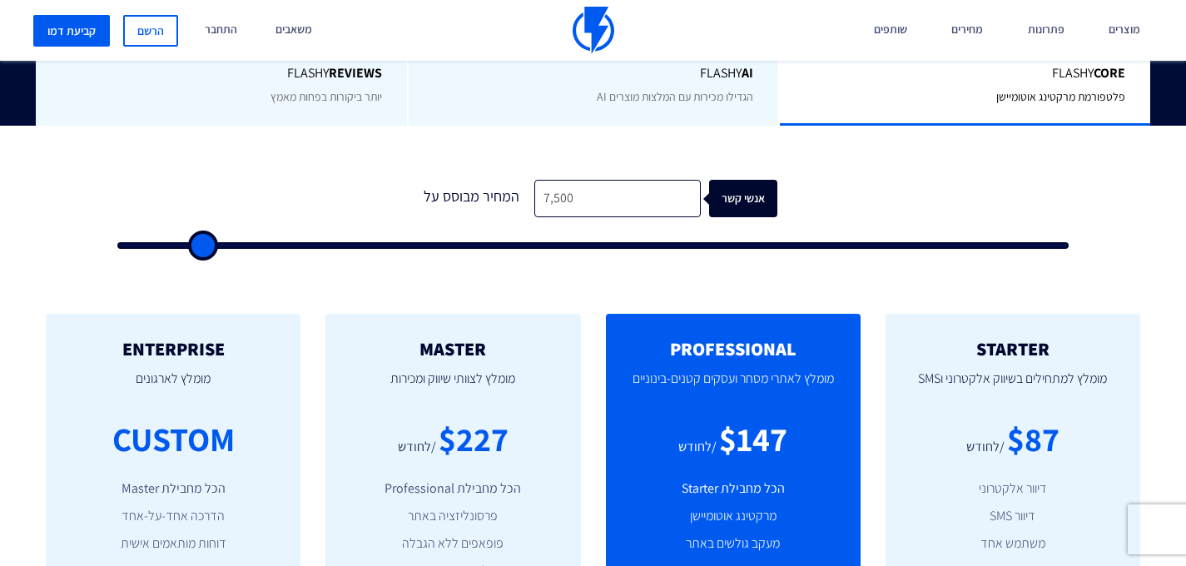
type input "8,000"
type input "8000"
type input "8,500"
type input "8500"
type input "9,000"
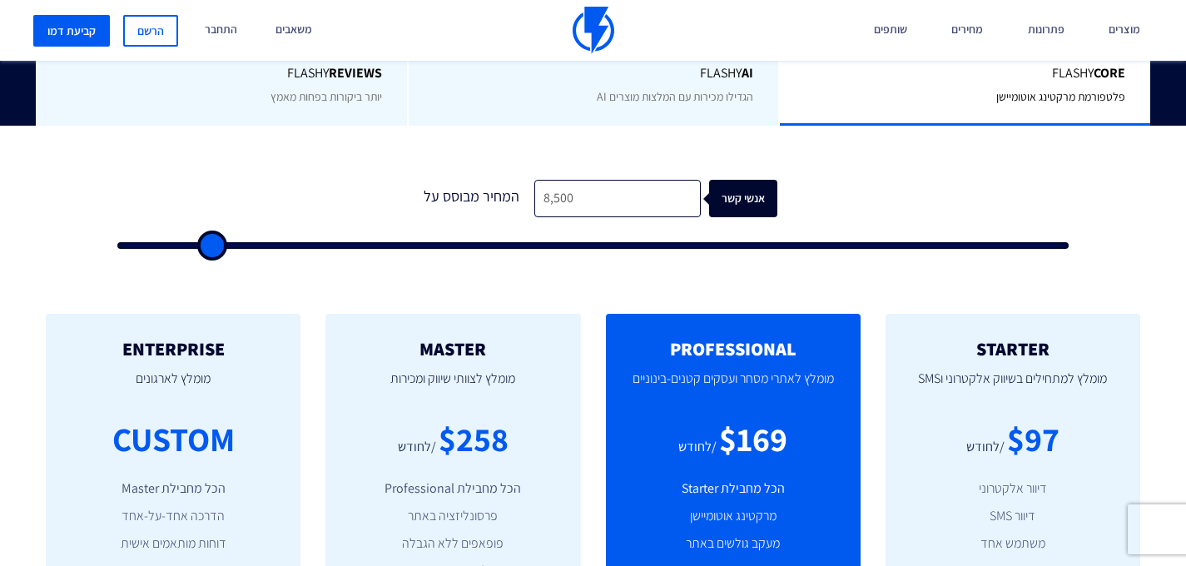
type input "9000"
type input "9,500"
type input "9500"
type input "10,000"
type input "10000"
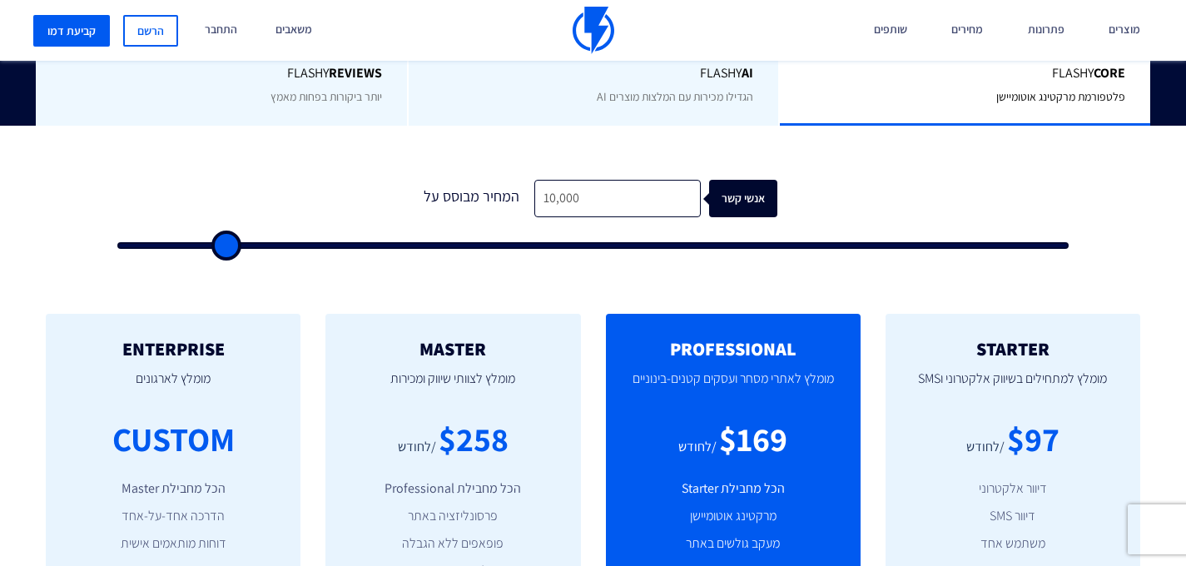
type input "10,500"
type input "10500"
type input "11,000"
type input "11000"
type input "12,500"
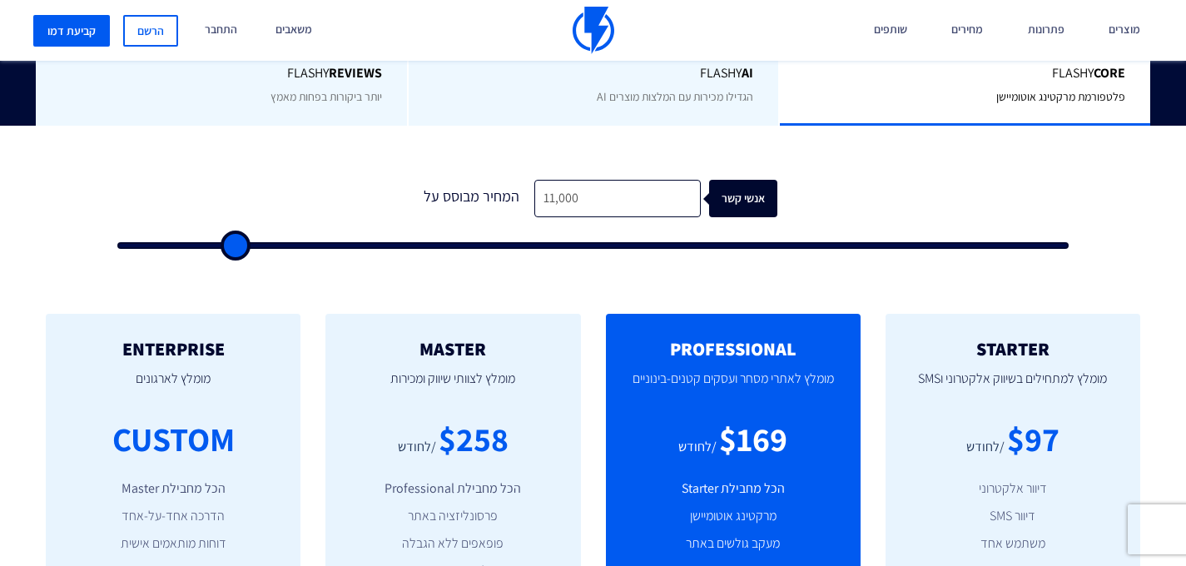
type input "12500"
type input "14,500"
type input "14500"
type input "17,000"
type input "17000"
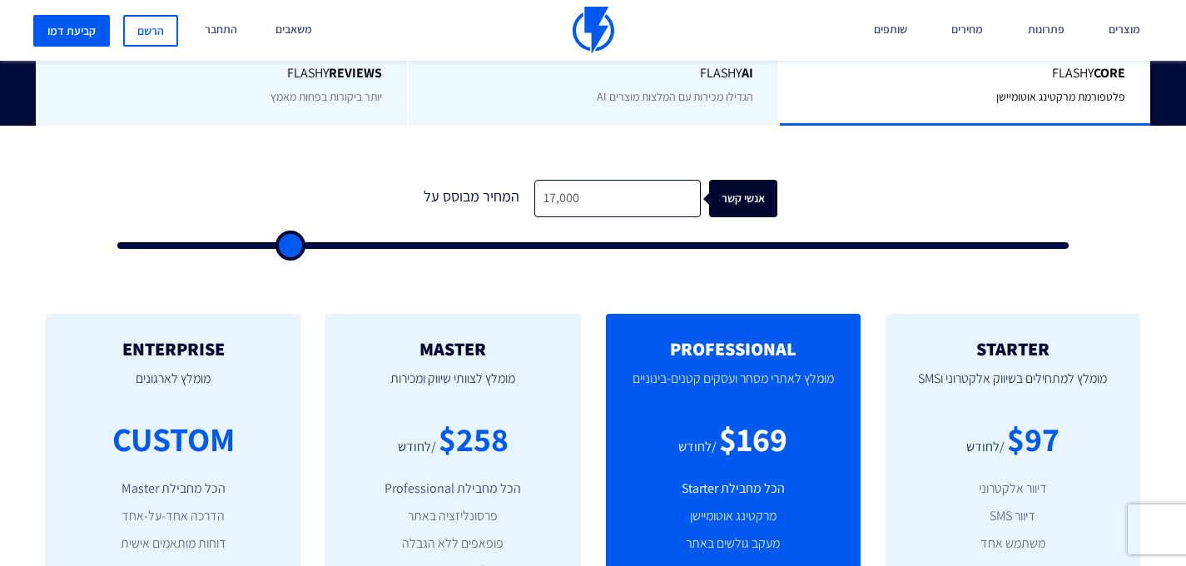
type input "20,500"
type input "20500"
type input "24,000"
type input "24000"
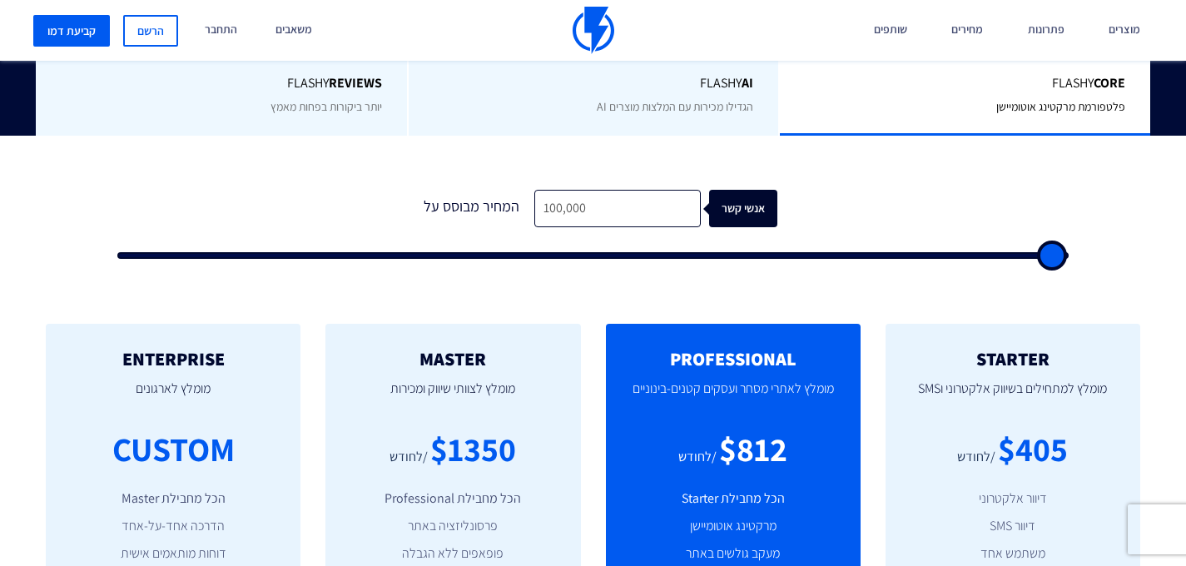
scroll to position [437, 0]
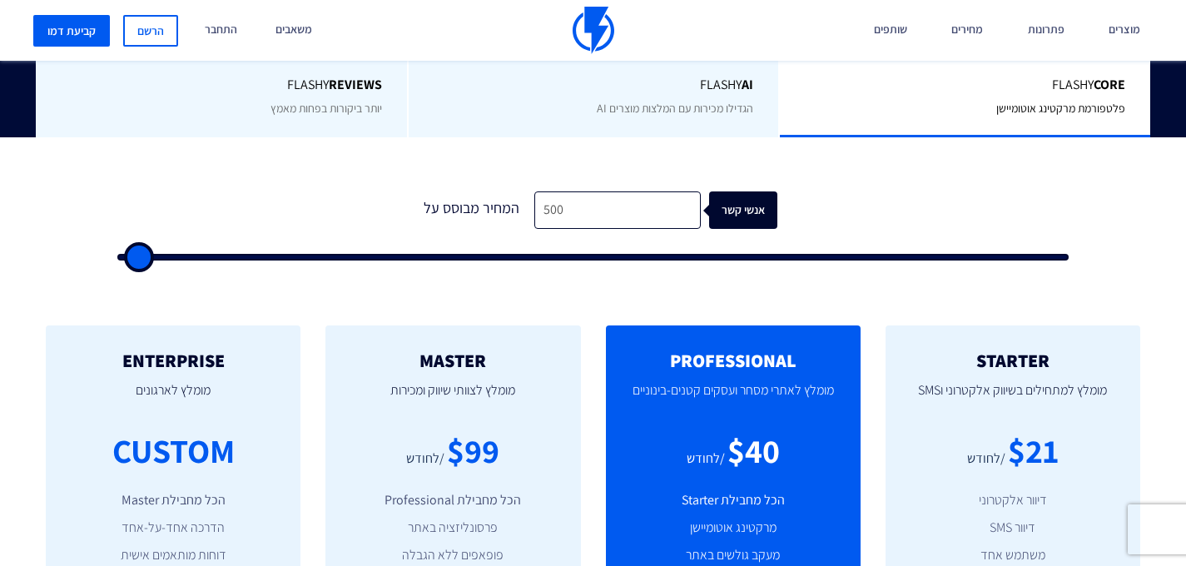
drag, startPoint x: 184, startPoint y: 254, endPoint x: 0, endPoint y: 279, distance: 185.7
click at [117, 261] on input "range" at bounding box center [593, 257] width 952 height 7
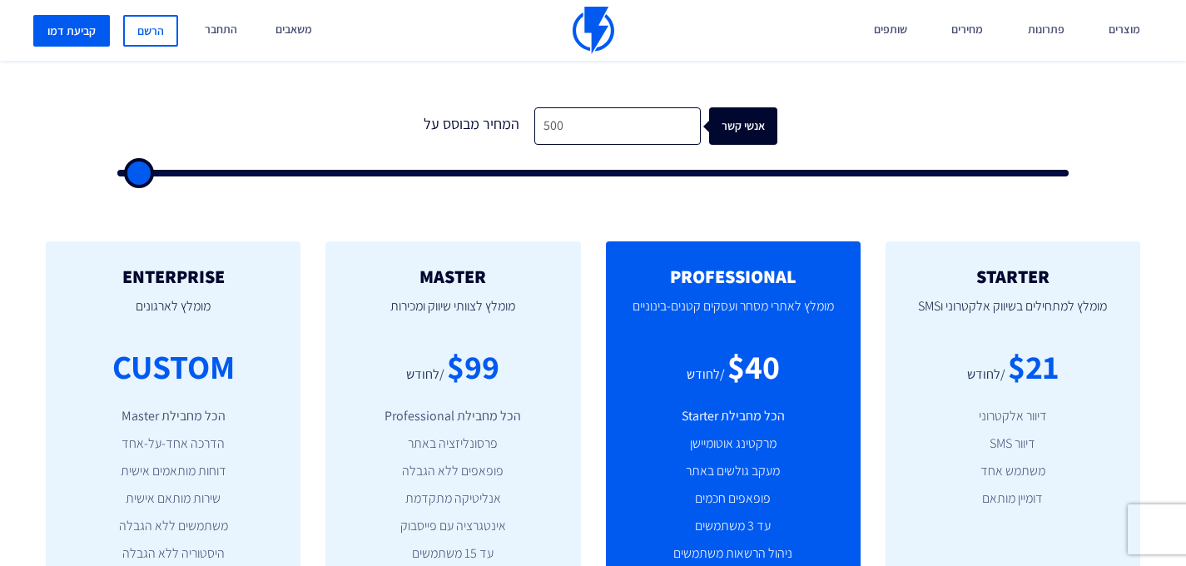
scroll to position [514, 0]
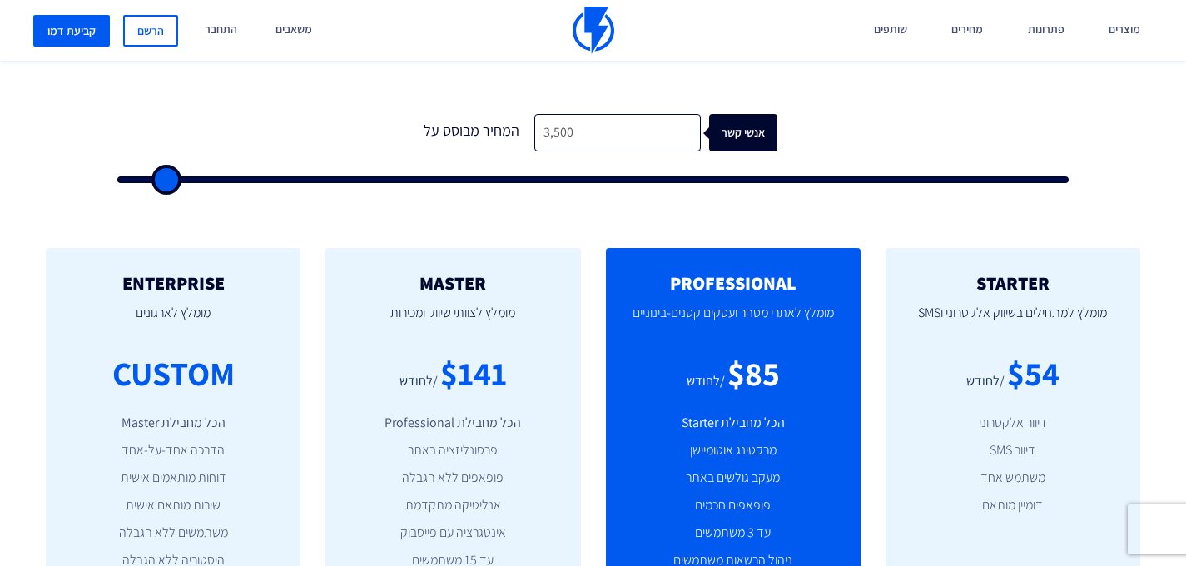
drag, startPoint x: 140, startPoint y: 186, endPoint x: 163, endPoint y: 178, distance: 24.8
click at [163, 178] on input "range" at bounding box center [593, 179] width 952 height 7
click at [47, 165] on div "1 המחיר מבוסס על 3,500 אנשי קשר" at bounding box center [593, 137] width 1211 height 155
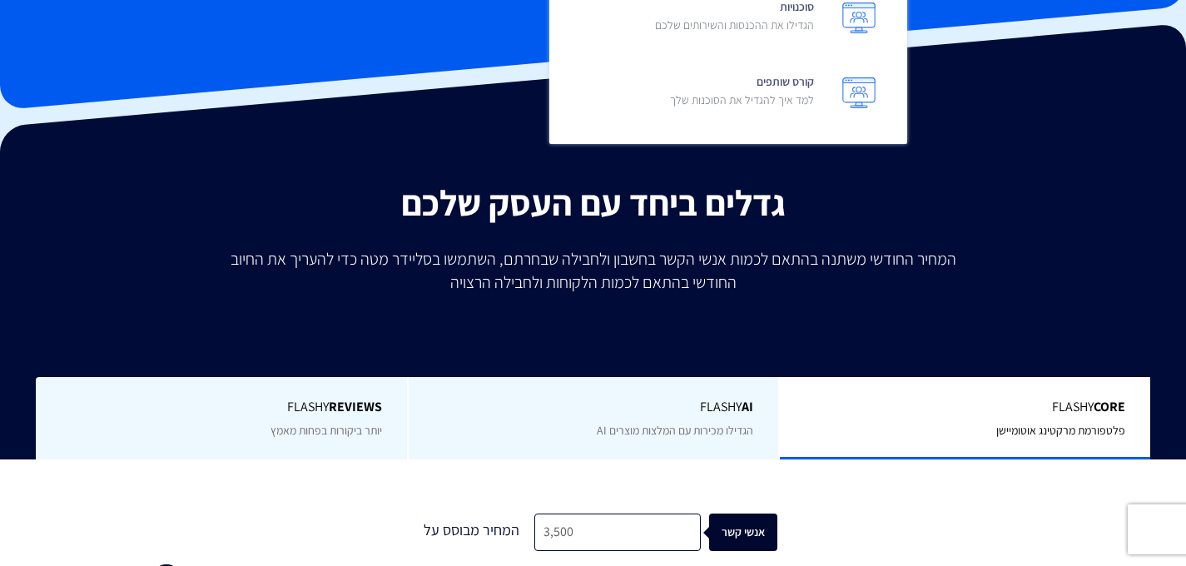
scroll to position [0, 0]
